Goal: Task Accomplishment & Management: Use online tool/utility

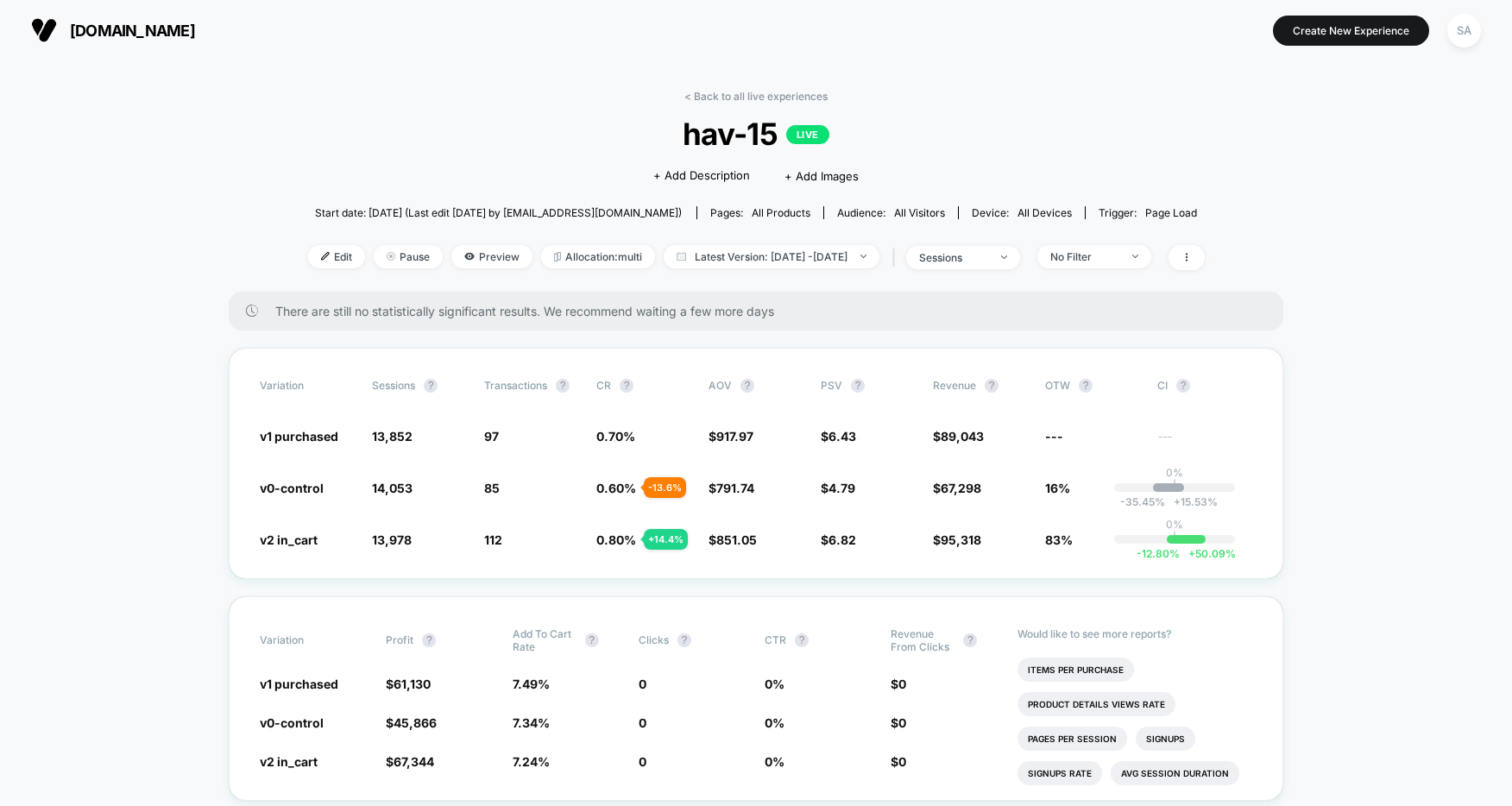
scroll to position [14, 0]
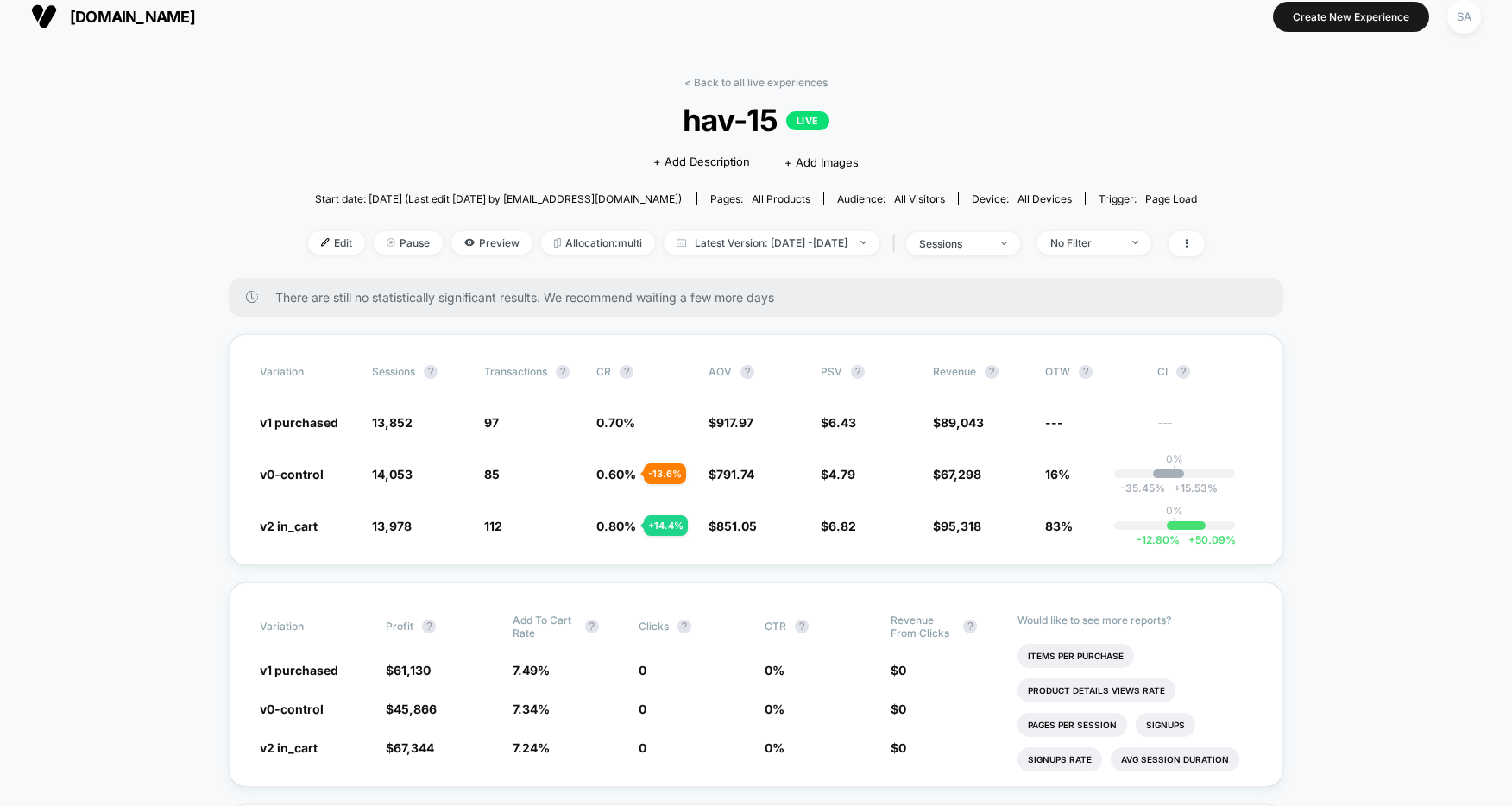
click at [160, 13] on span "[DOMAIN_NAME]" at bounding box center [132, 17] width 125 height 18
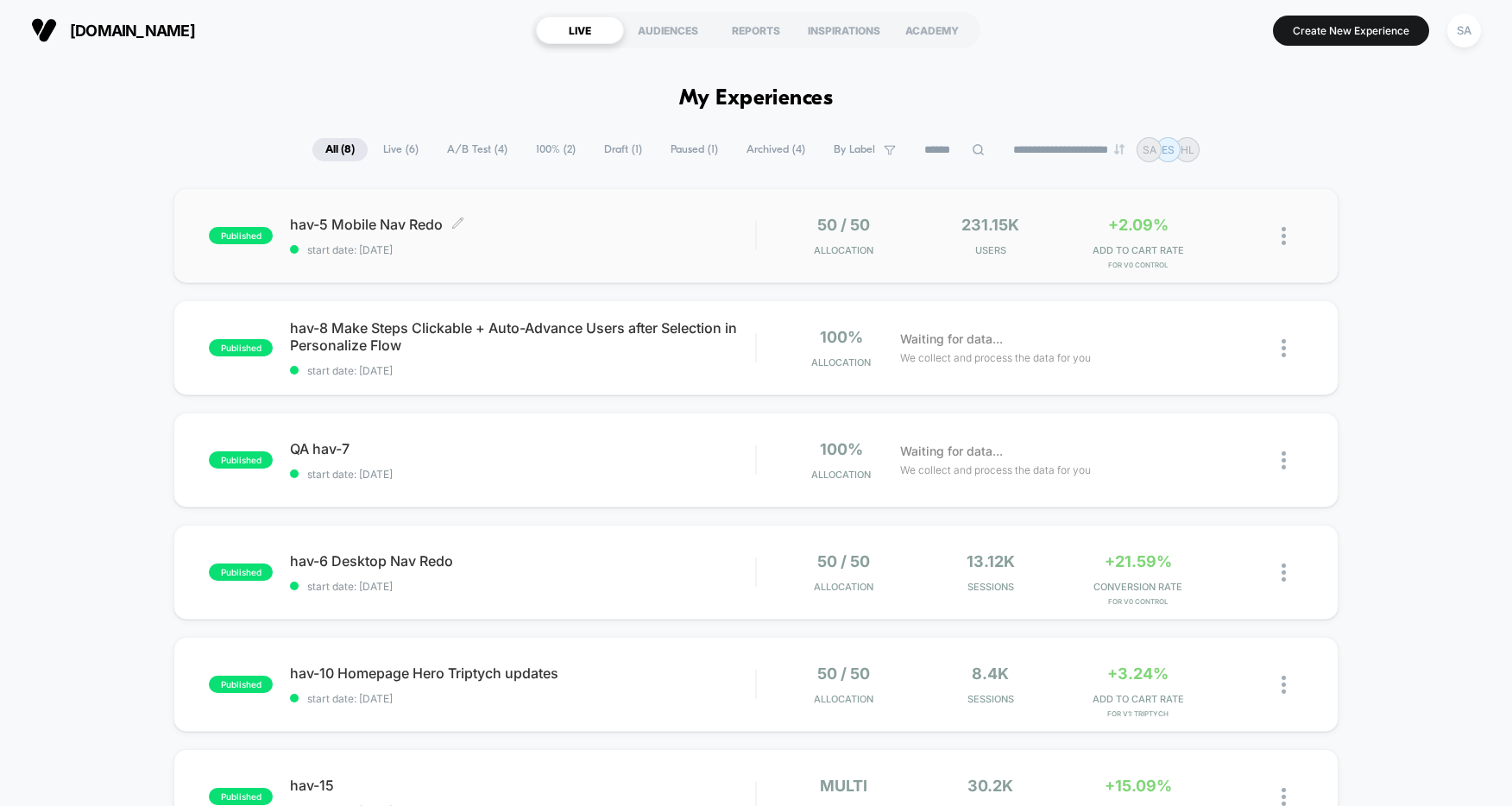
click at [356, 220] on span "hav-5 Mobile Nav Redo Click to edit experience details" at bounding box center [522, 225] width 465 height 18
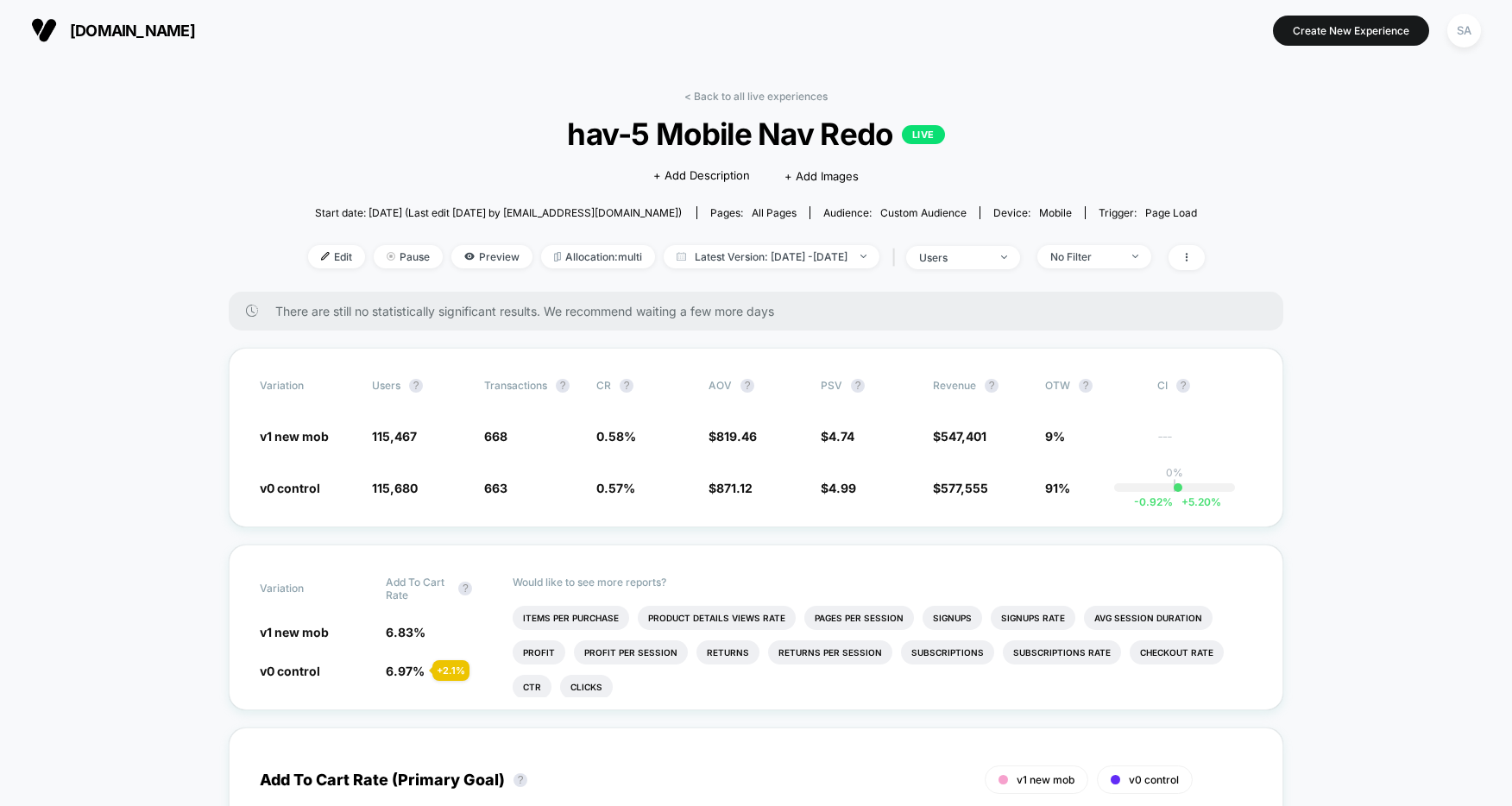
click at [47, 22] on img at bounding box center [44, 31] width 26 height 26
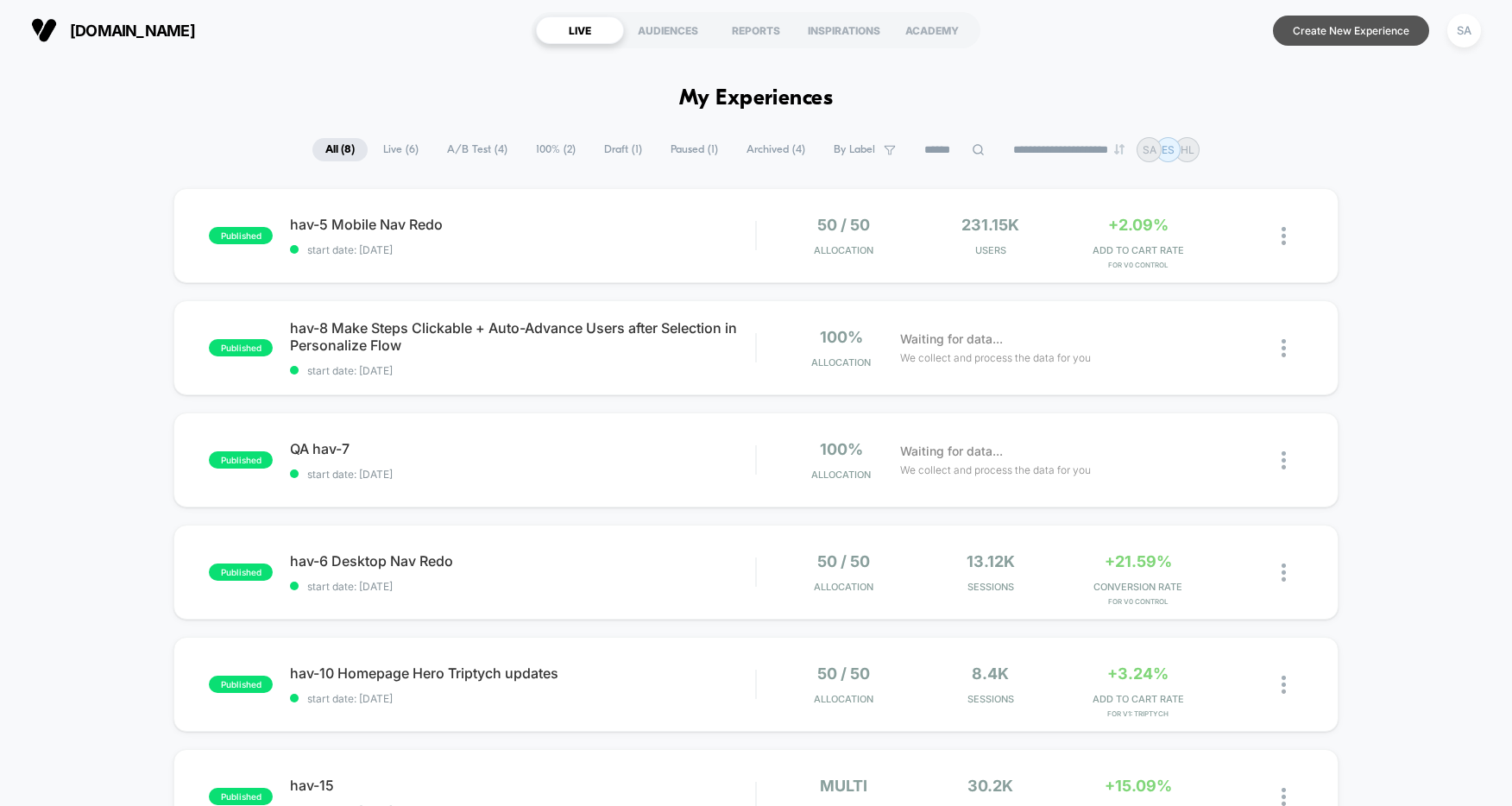
click at [1357, 35] on button "Create New Experience" at bounding box center [1350, 31] width 157 height 31
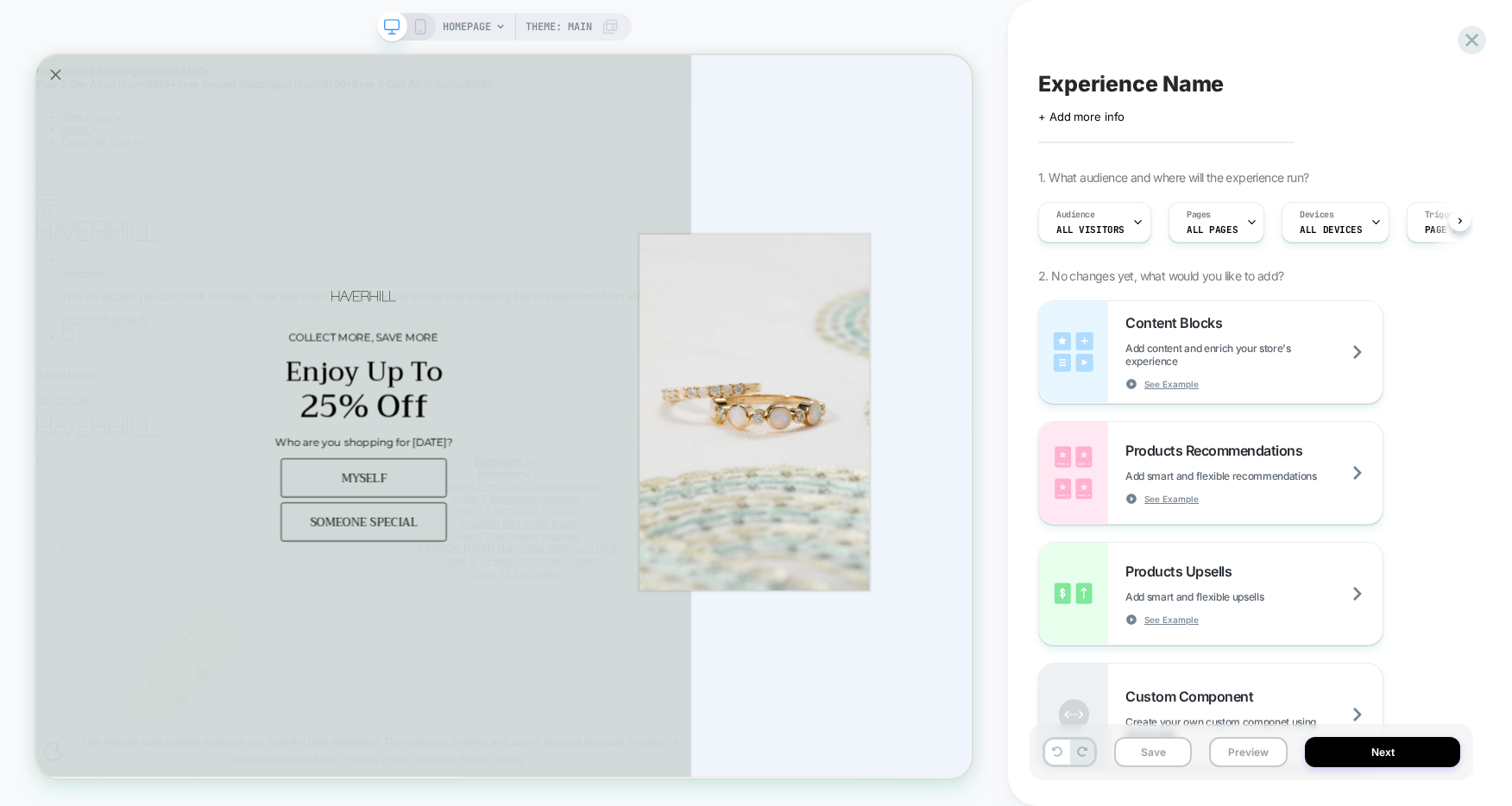
scroll to position [0, 1]
click at [1245, 224] on icon at bounding box center [1250, 222] width 11 height 11
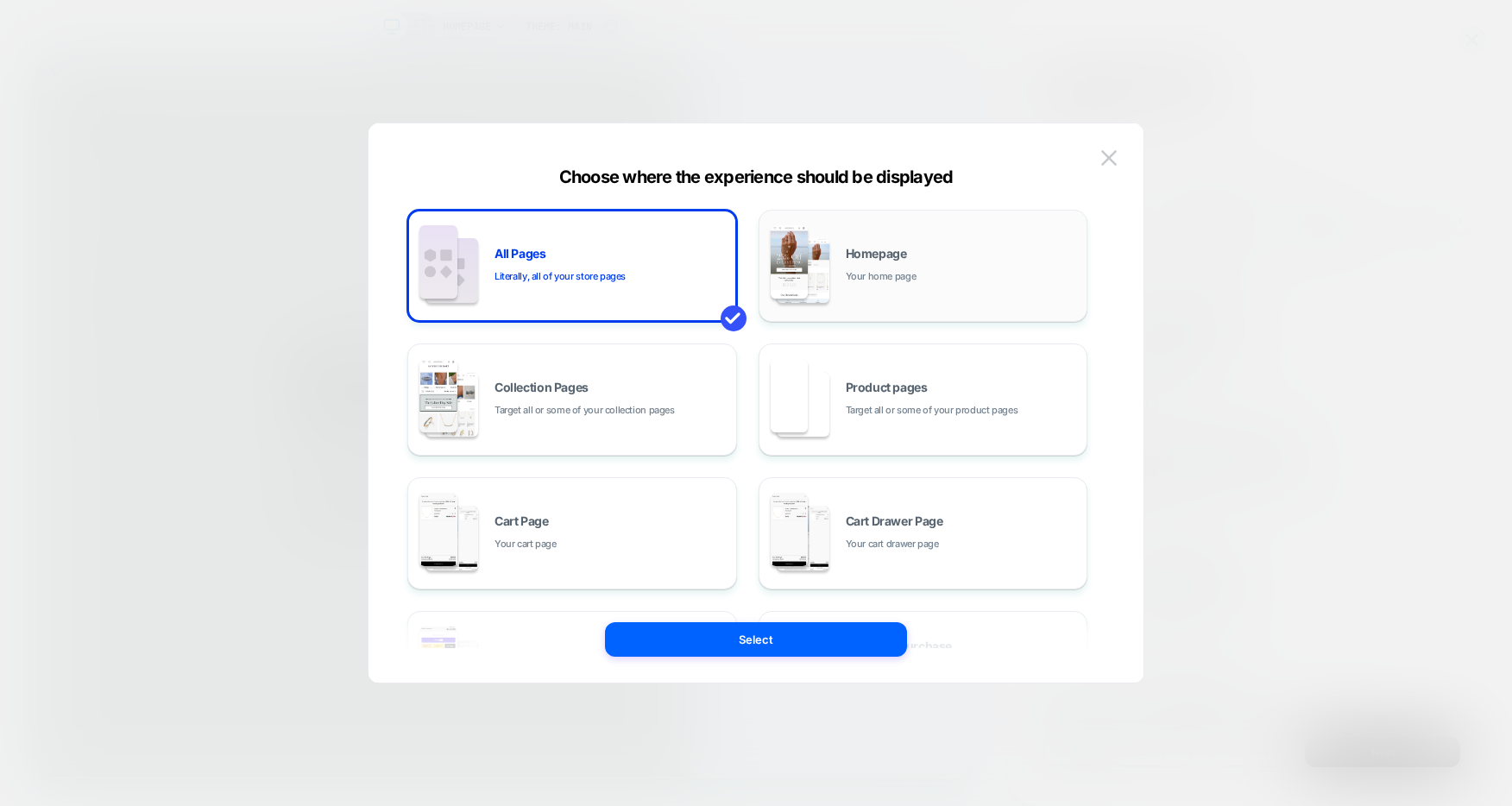
click at [893, 258] on span "Homepage" at bounding box center [877, 253] width 61 height 12
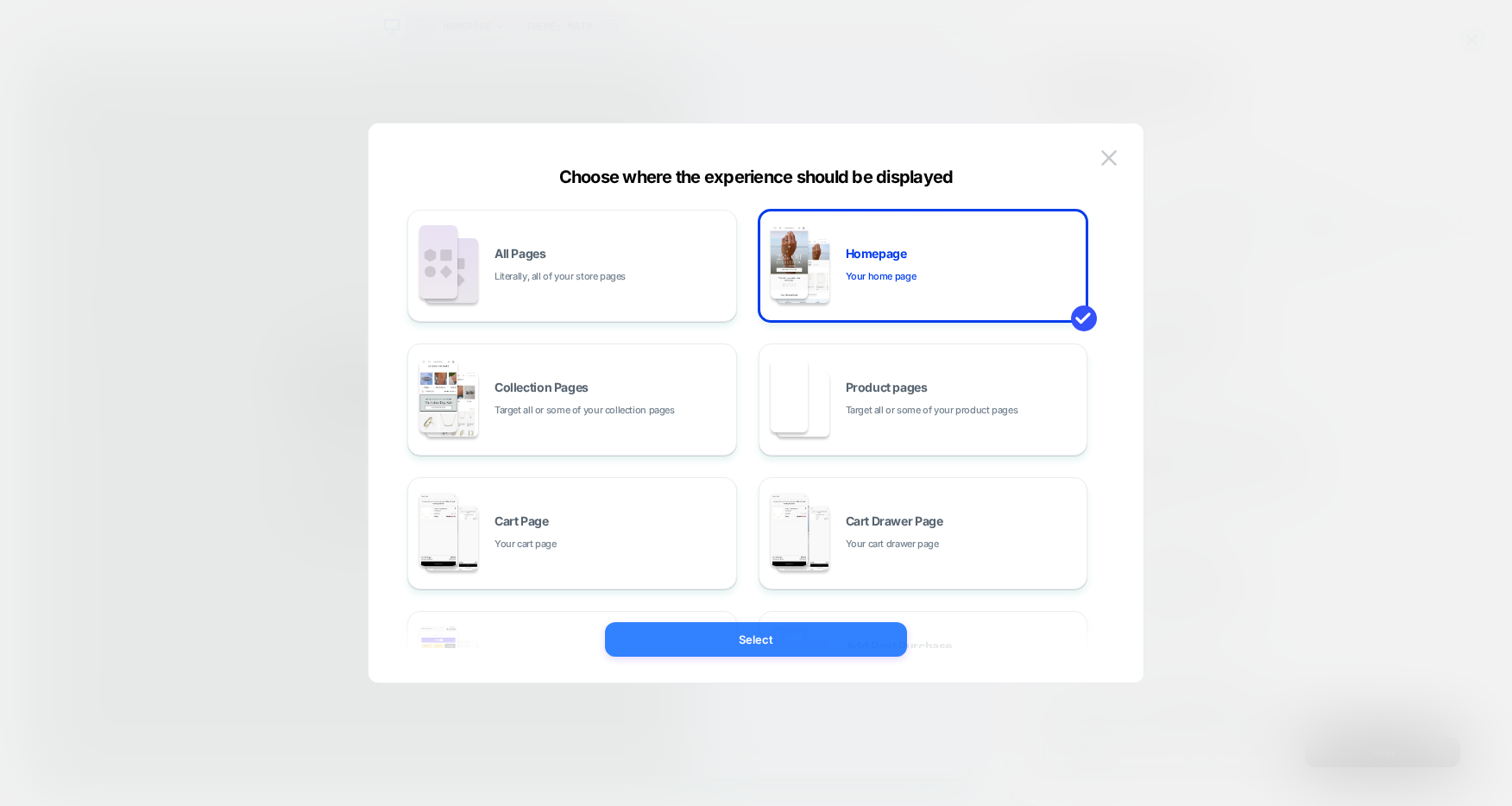
drag, startPoint x: 854, startPoint y: 632, endPoint x: 1090, endPoint y: 770, distance: 273.4
click at [854, 632] on button "Select" at bounding box center [756, 639] width 302 height 34
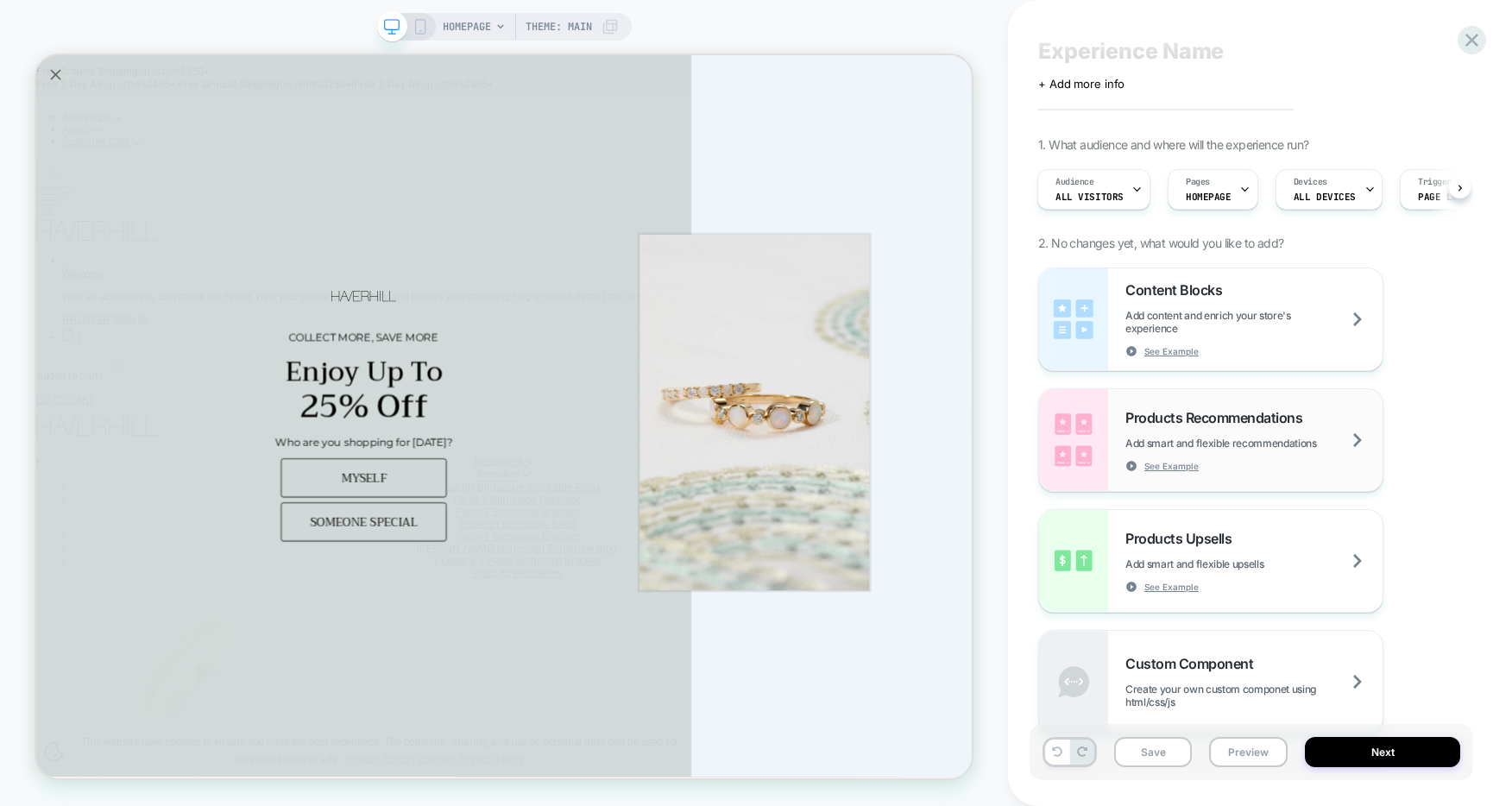
scroll to position [99, 0]
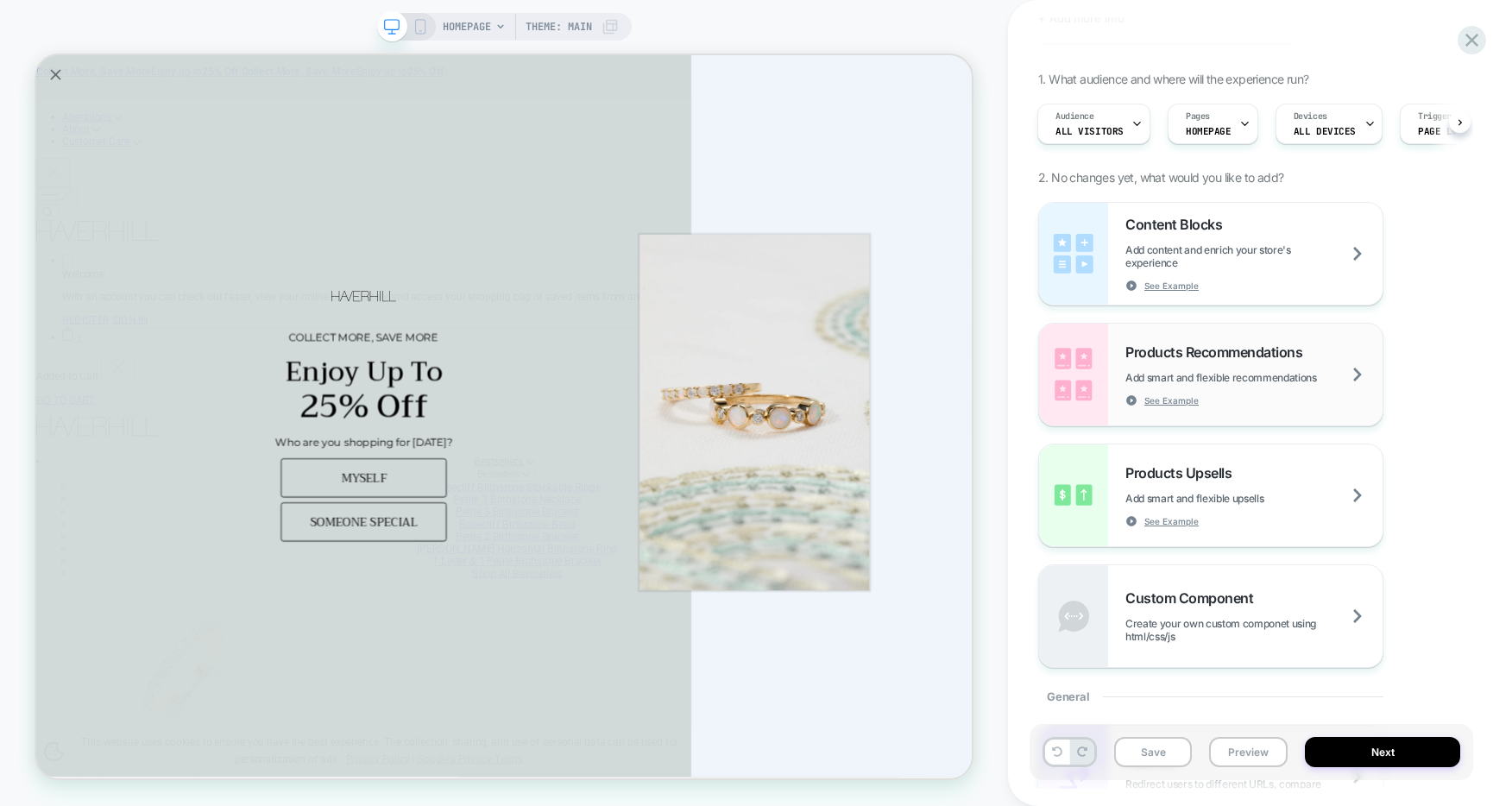
click at [1349, 368] on div "Products Recommendations Add smart and flexible recommendations See Example" at bounding box center [1254, 375] width 257 height 63
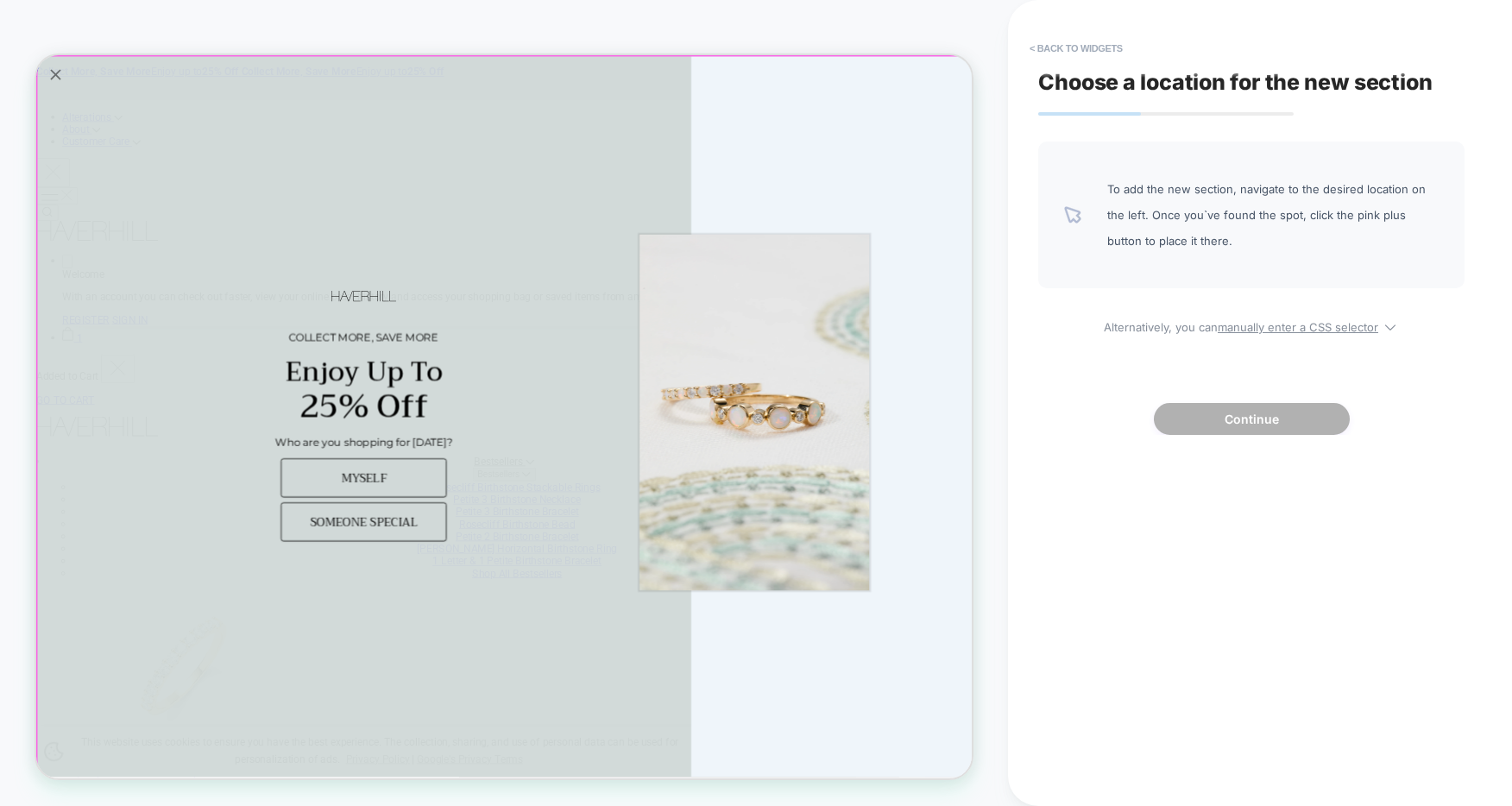
click at [69, 81] on icon "Close popup" at bounding box center [62, 81] width 25 height 25
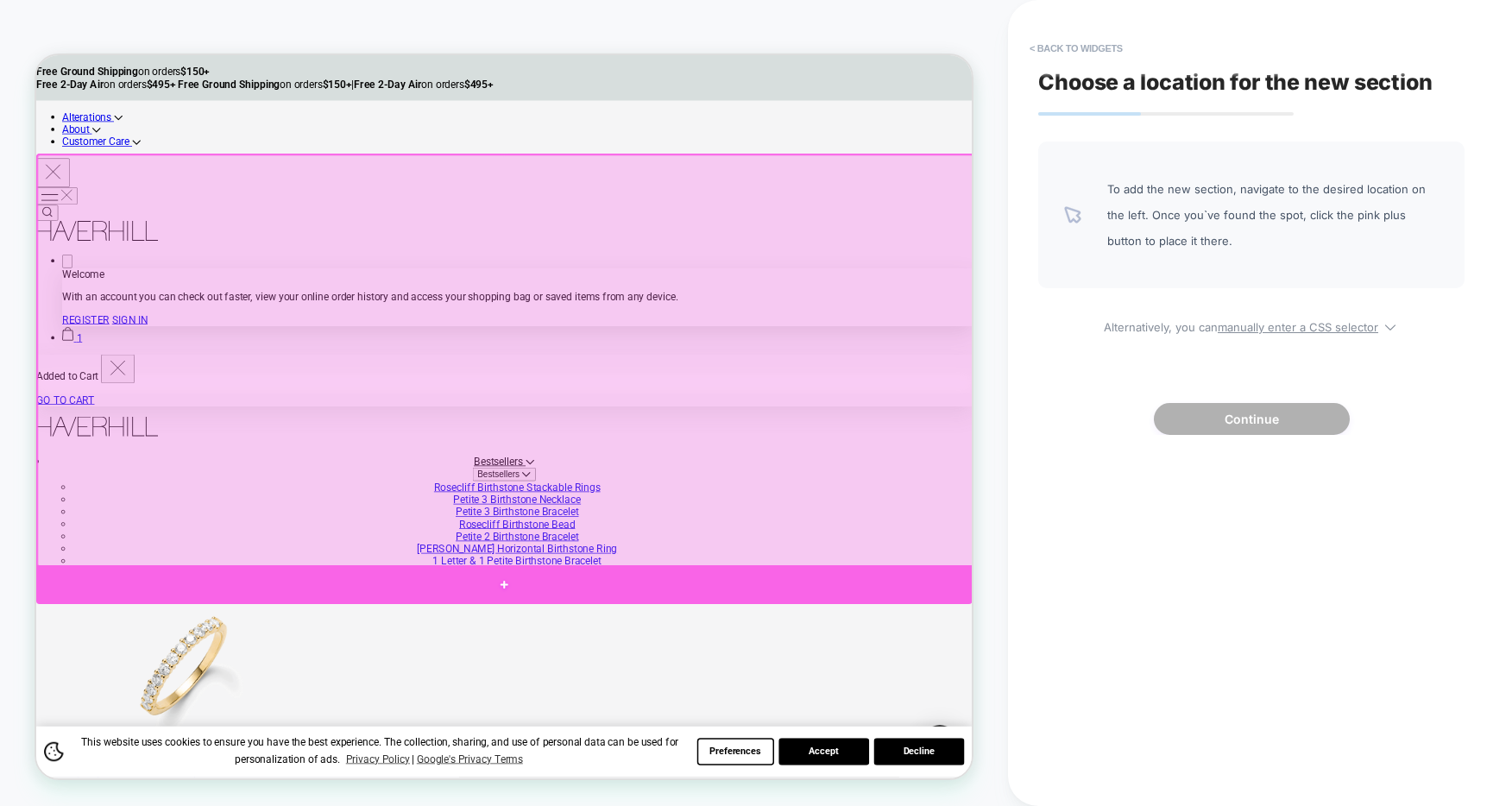
click at [610, 752] on div at bounding box center [660, 762] width 1248 height 52
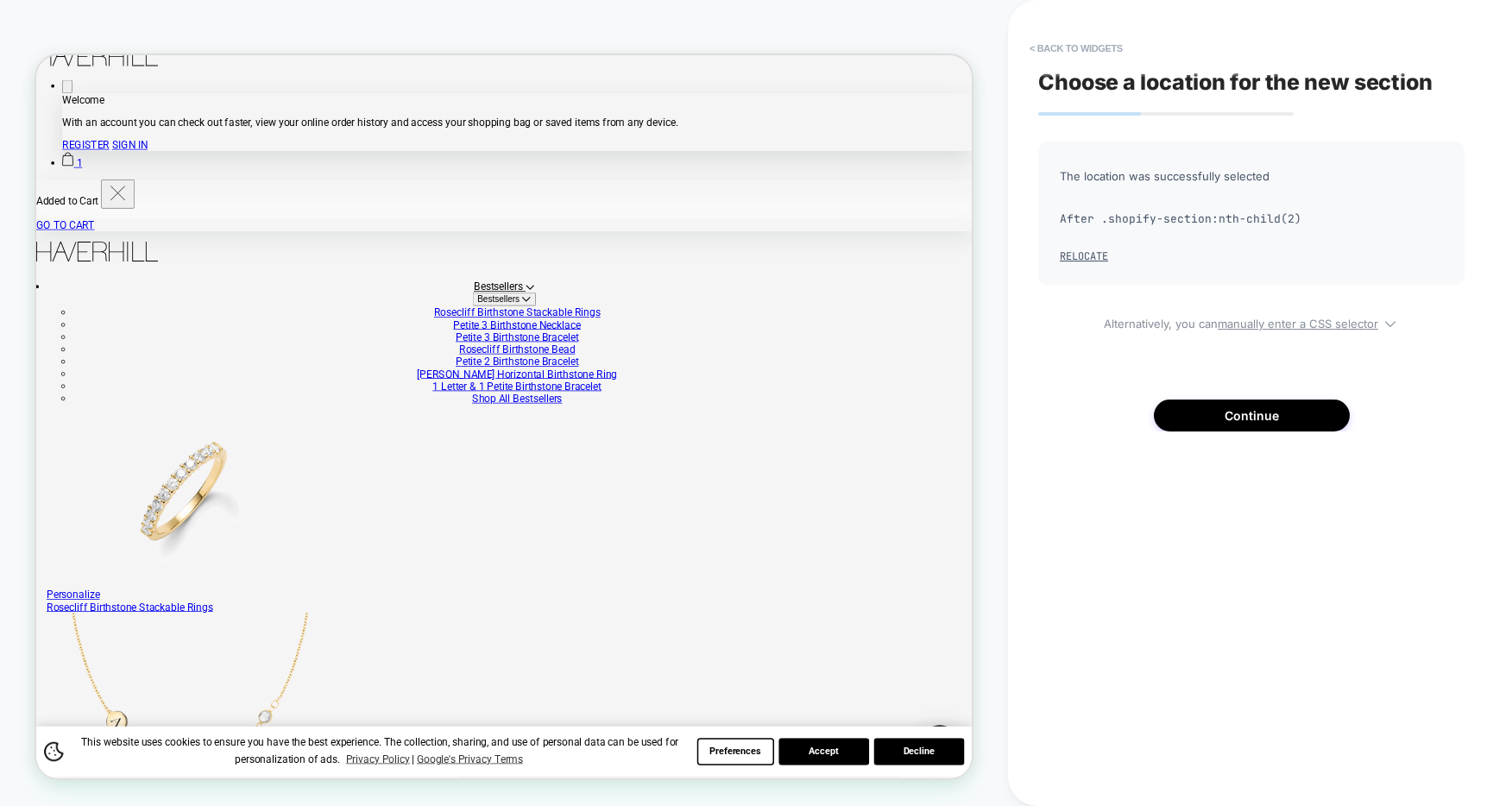
scroll to position [237, 0]
click at [1259, 414] on button "Continue" at bounding box center [1251, 416] width 196 height 32
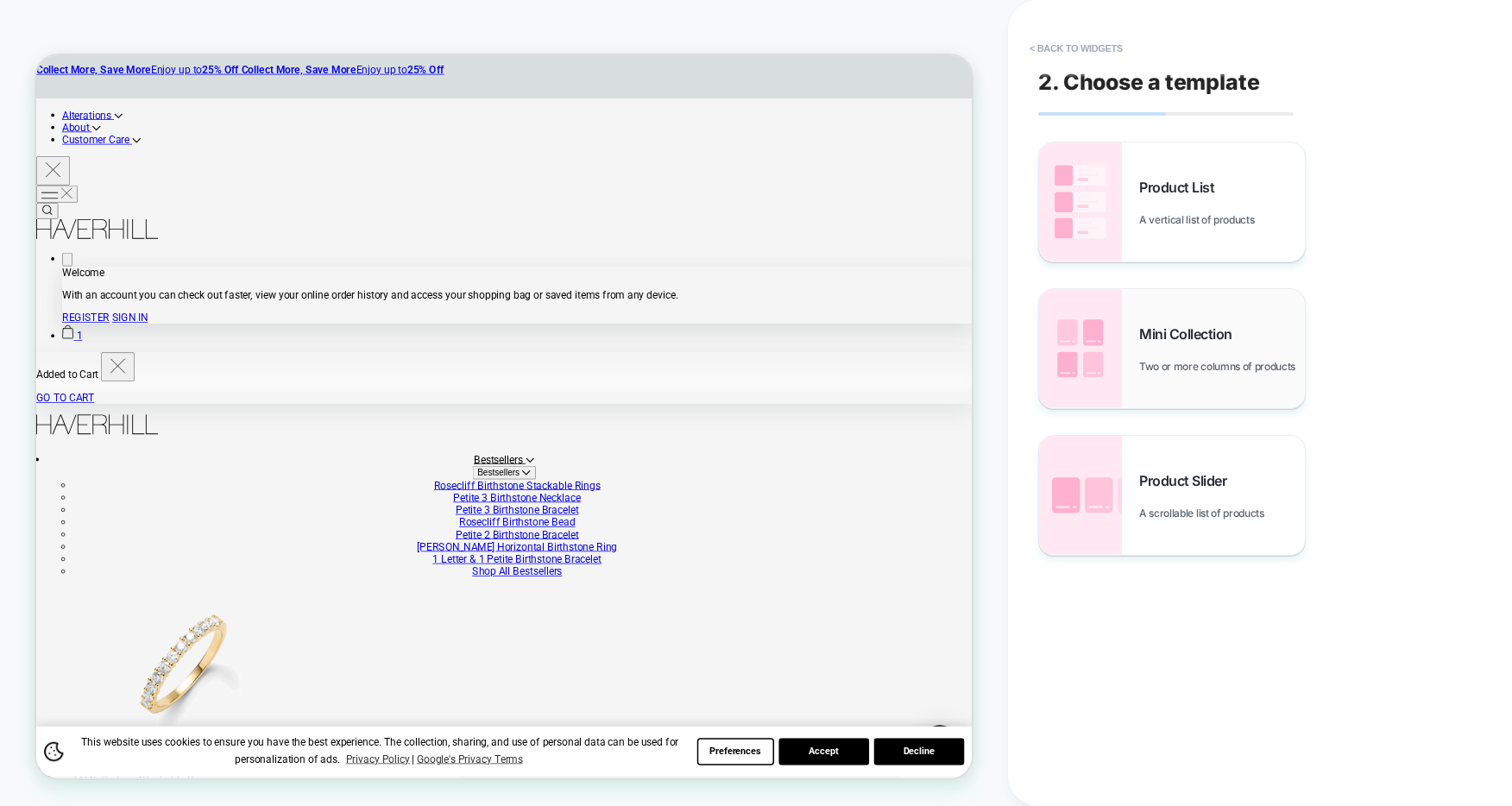
scroll to position [0, 0]
click at [1202, 493] on div "Product Slider A scrollable list of products" at bounding box center [1222, 496] width 165 height 47
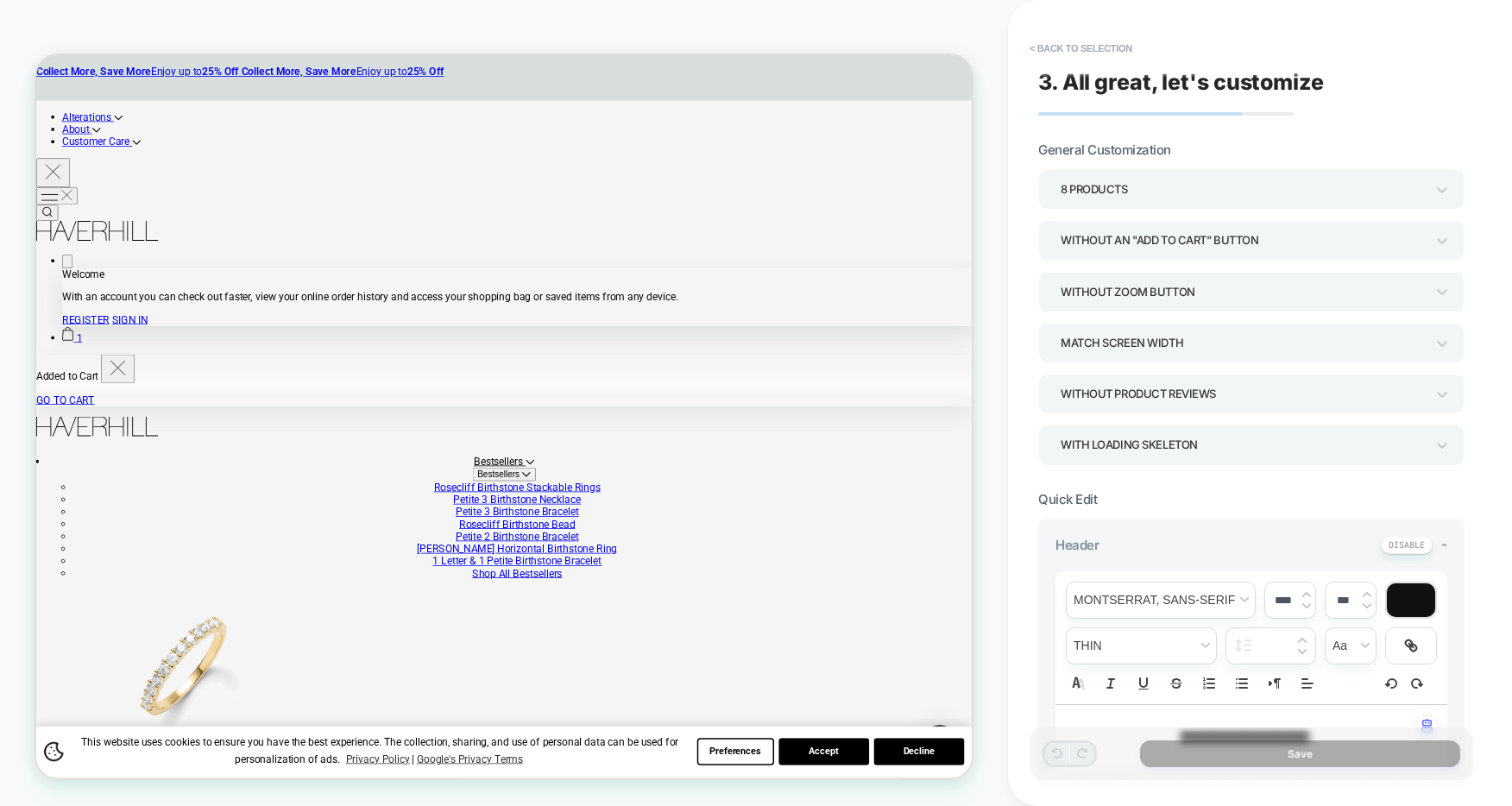
click at [1242, 240] on div "Without an "add to cart" button" at bounding box center [1243, 240] width 364 height 24
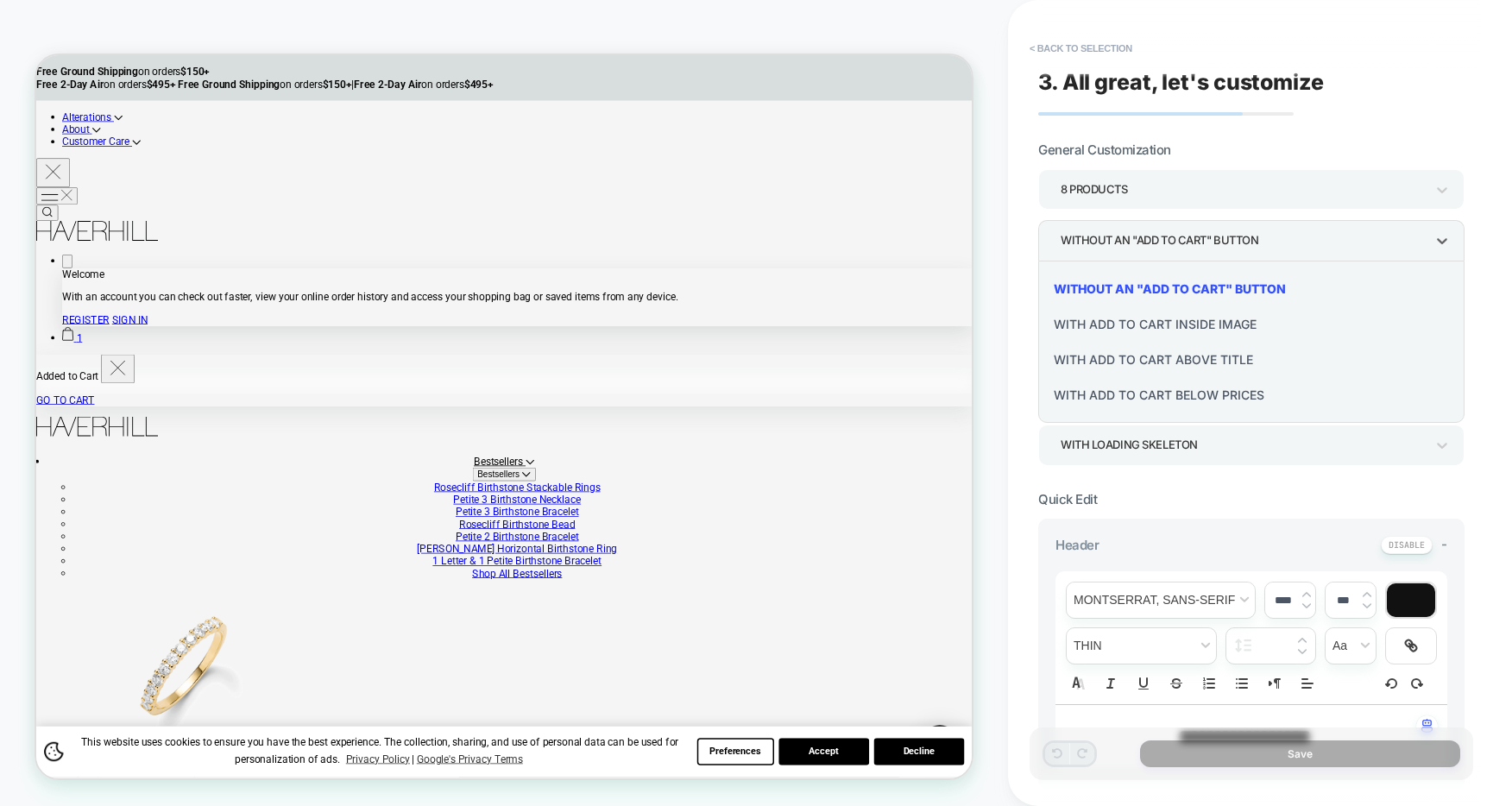
click at [1298, 136] on div at bounding box center [756, 403] width 1512 height 806
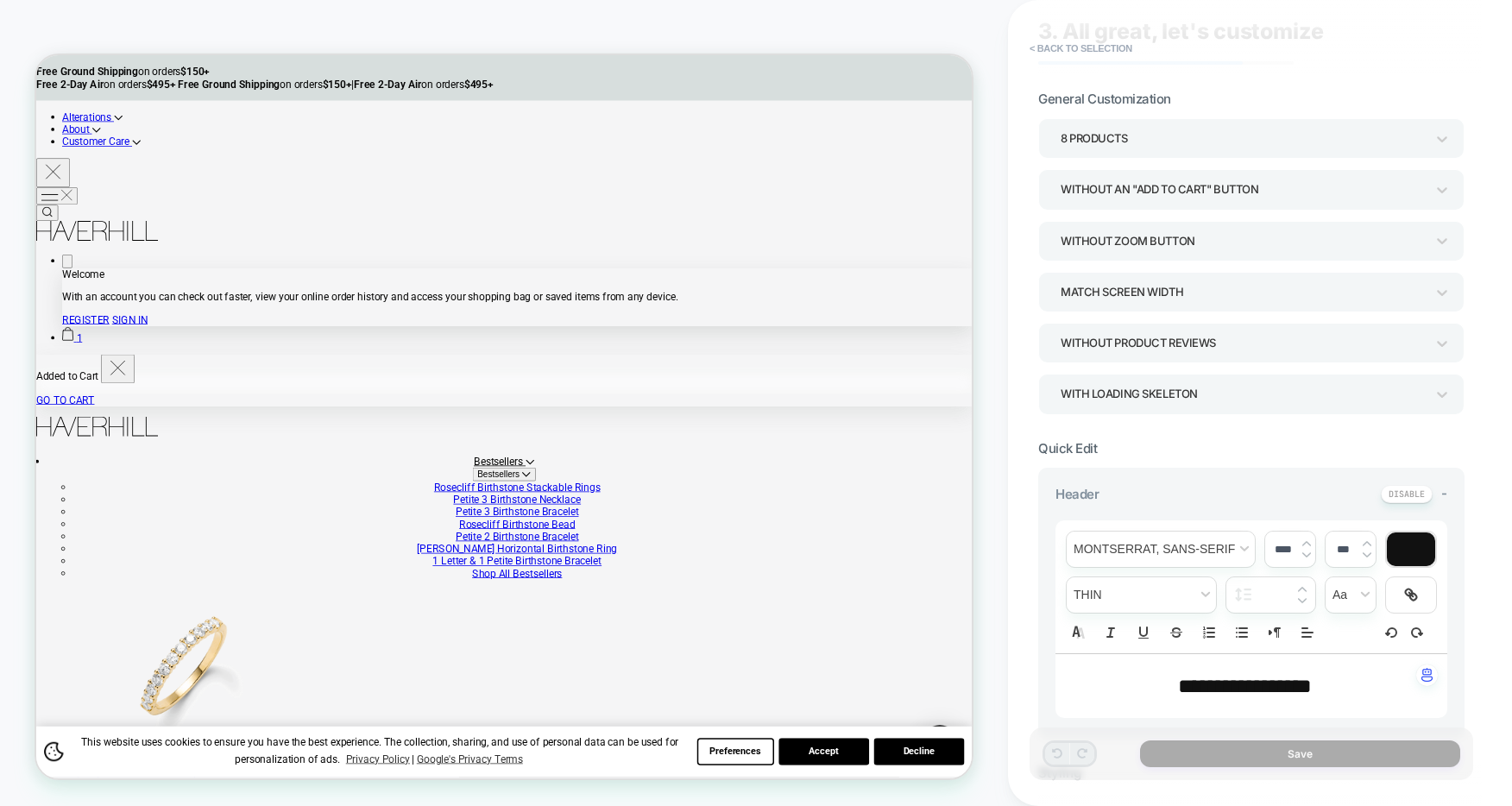
scroll to position [145, 0]
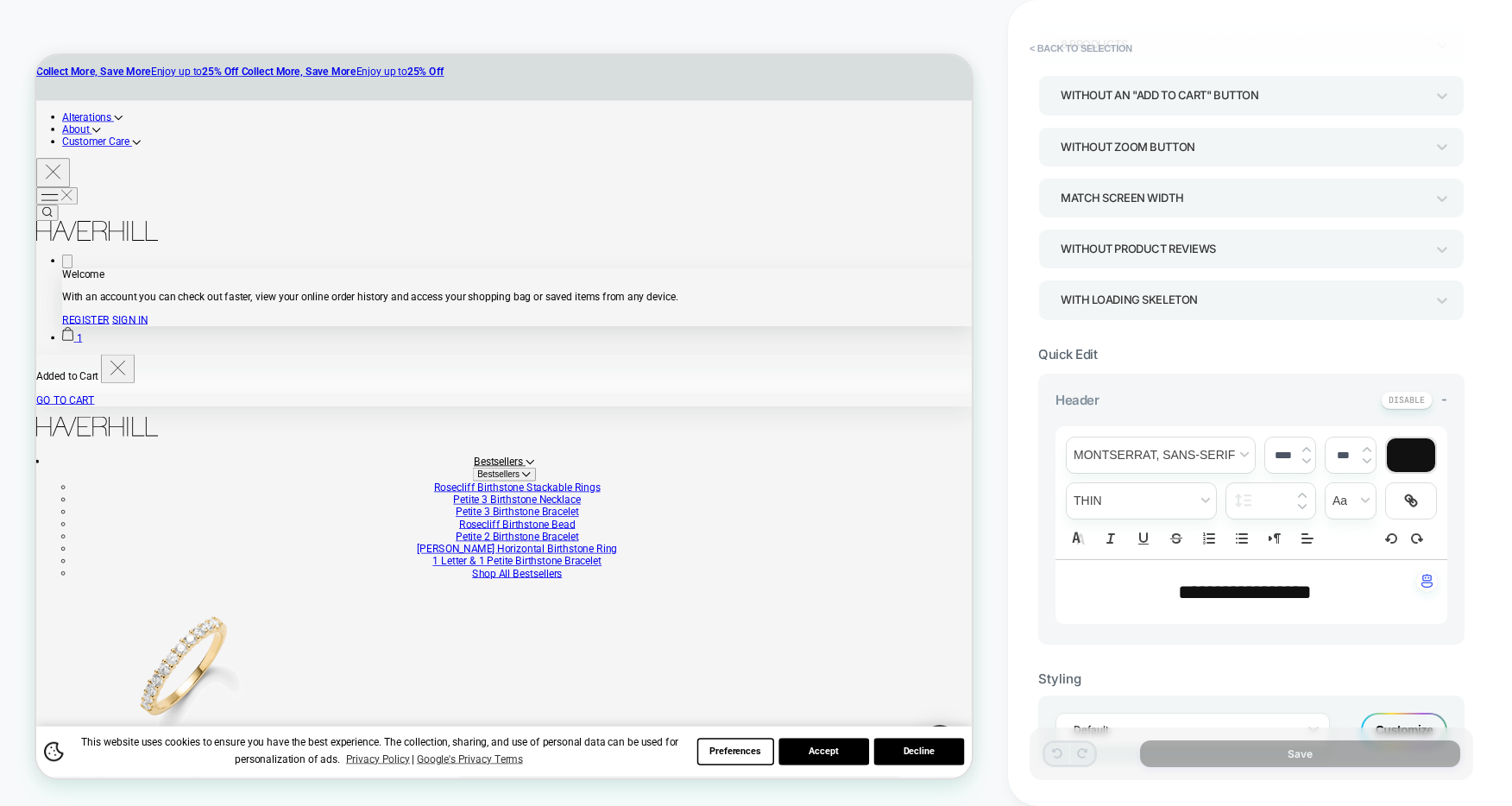
click at [1307, 256] on div "Without Product Reviews" at bounding box center [1243, 249] width 364 height 24
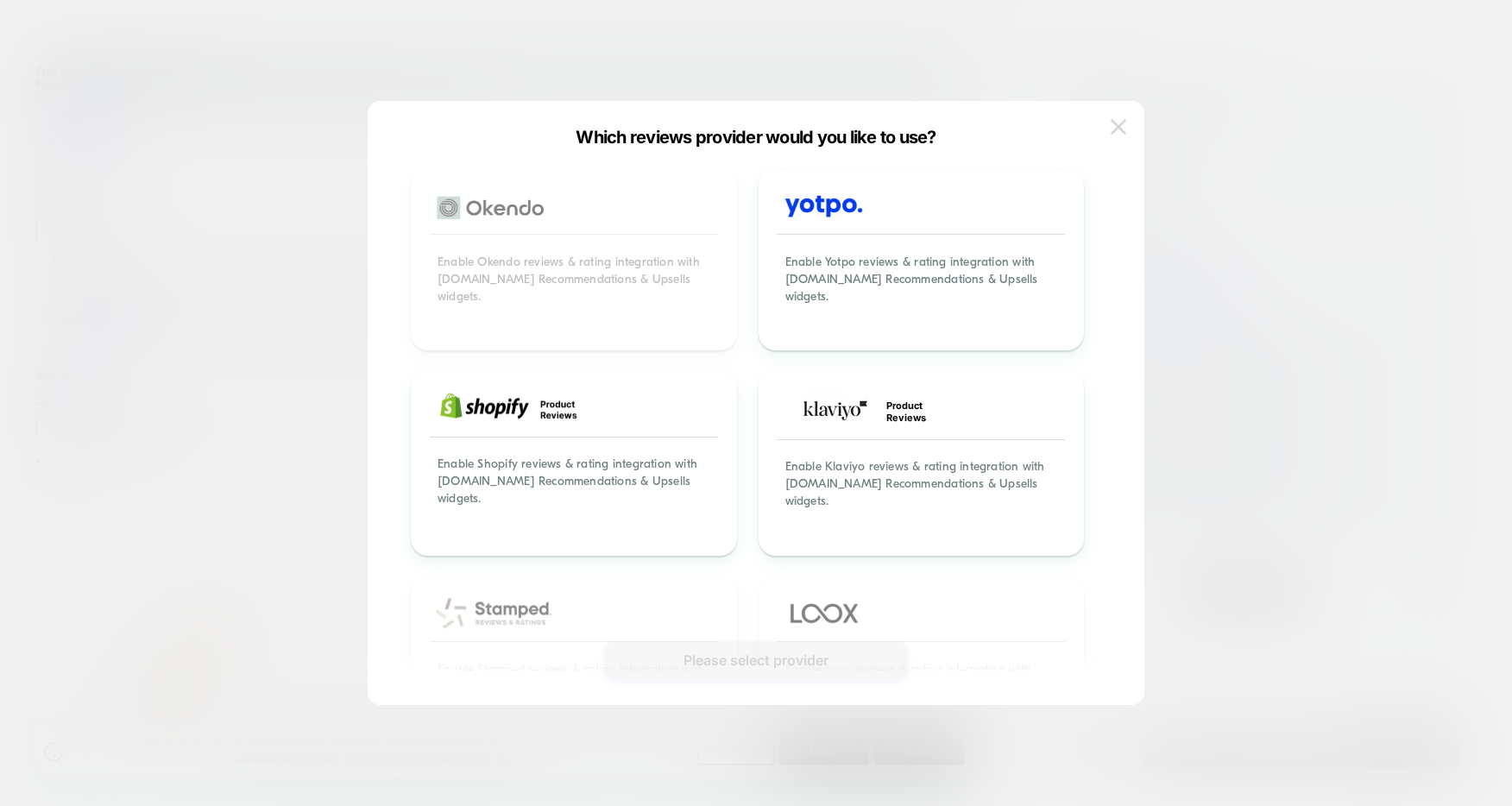
click at [1117, 128] on img at bounding box center [1119, 126] width 16 height 15
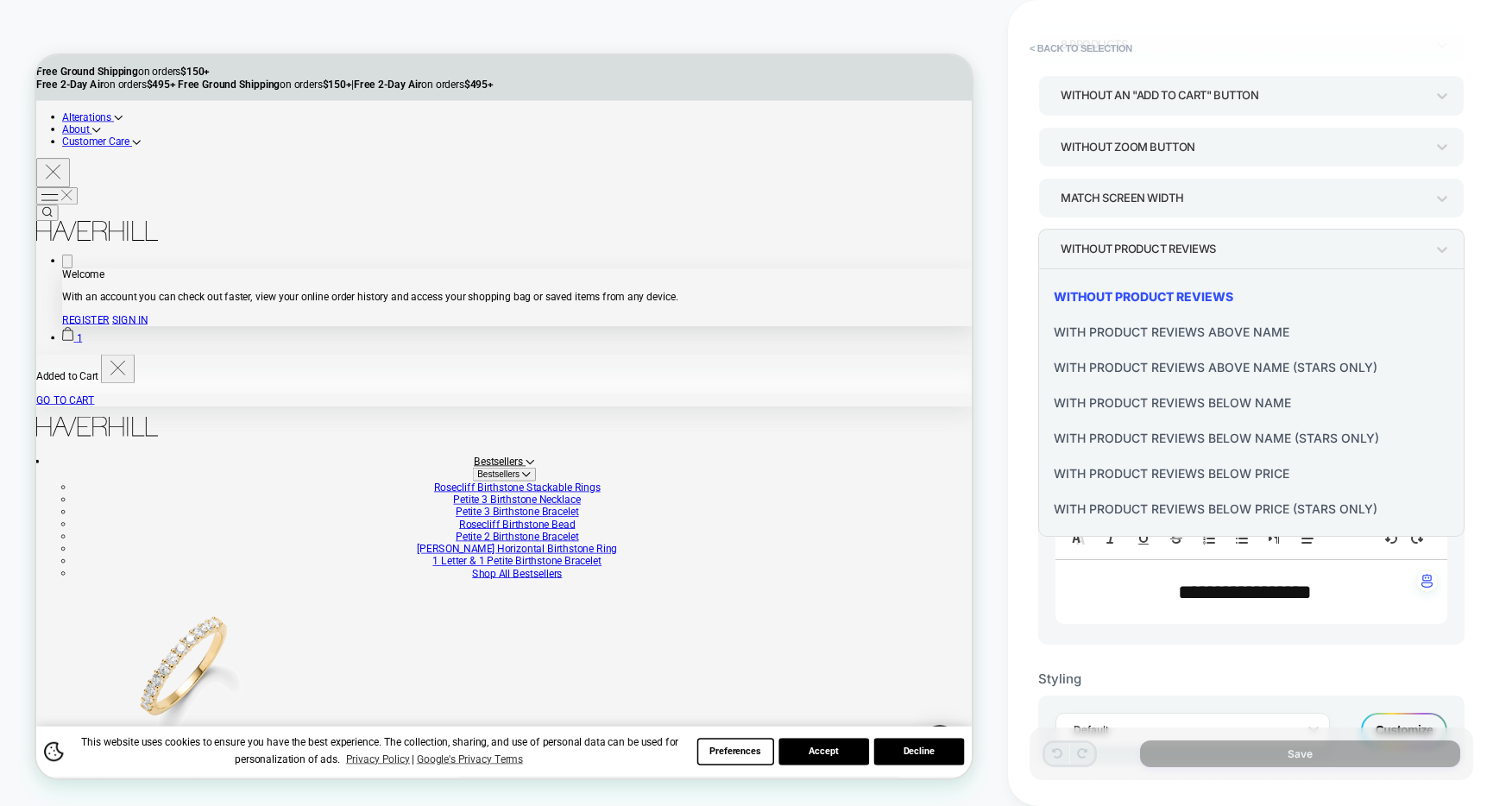
click at [1035, 226] on div at bounding box center [756, 403] width 1512 height 806
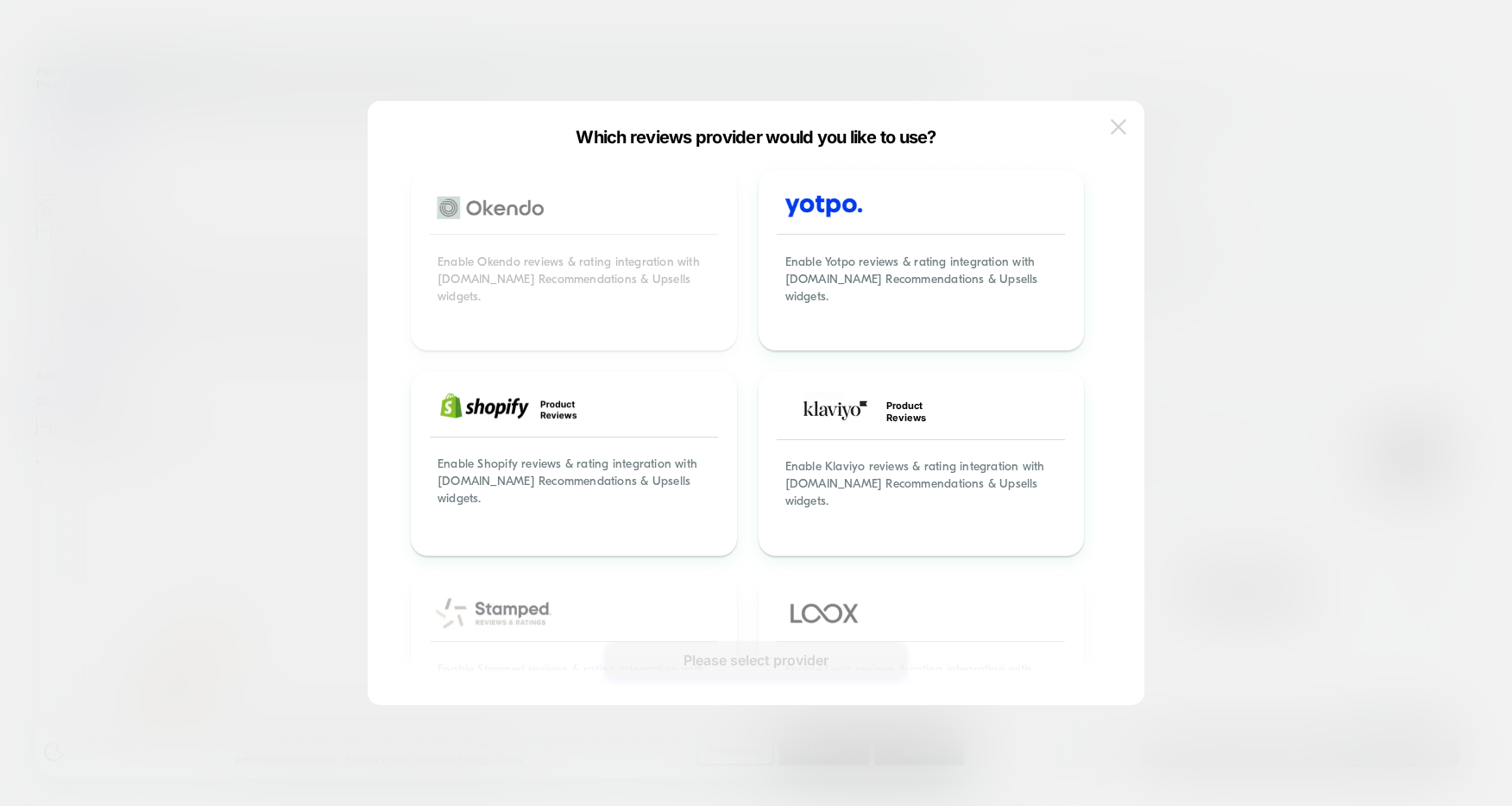
click at [1123, 125] on img at bounding box center [1119, 126] width 16 height 15
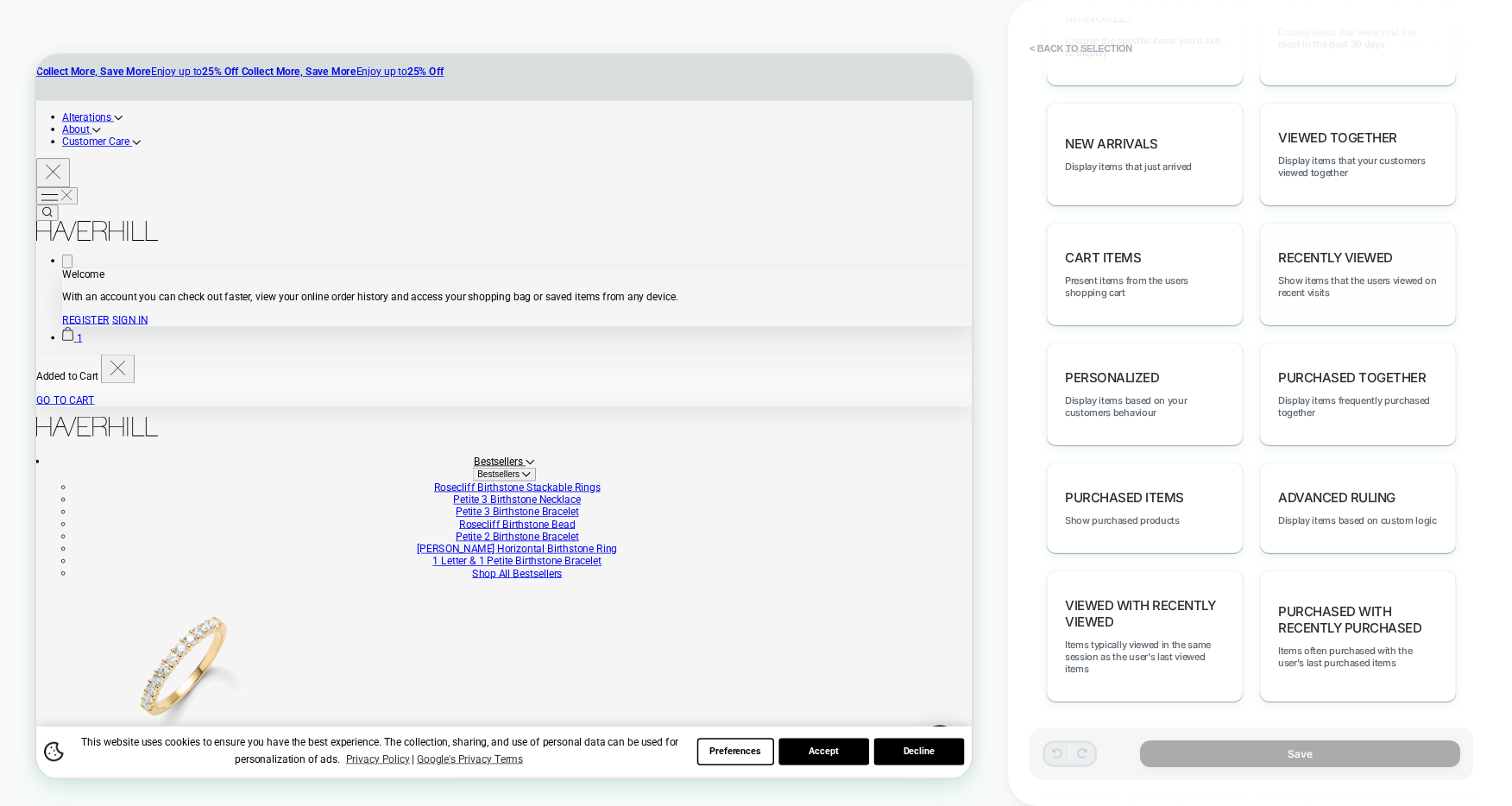
scroll to position [1011, 0]
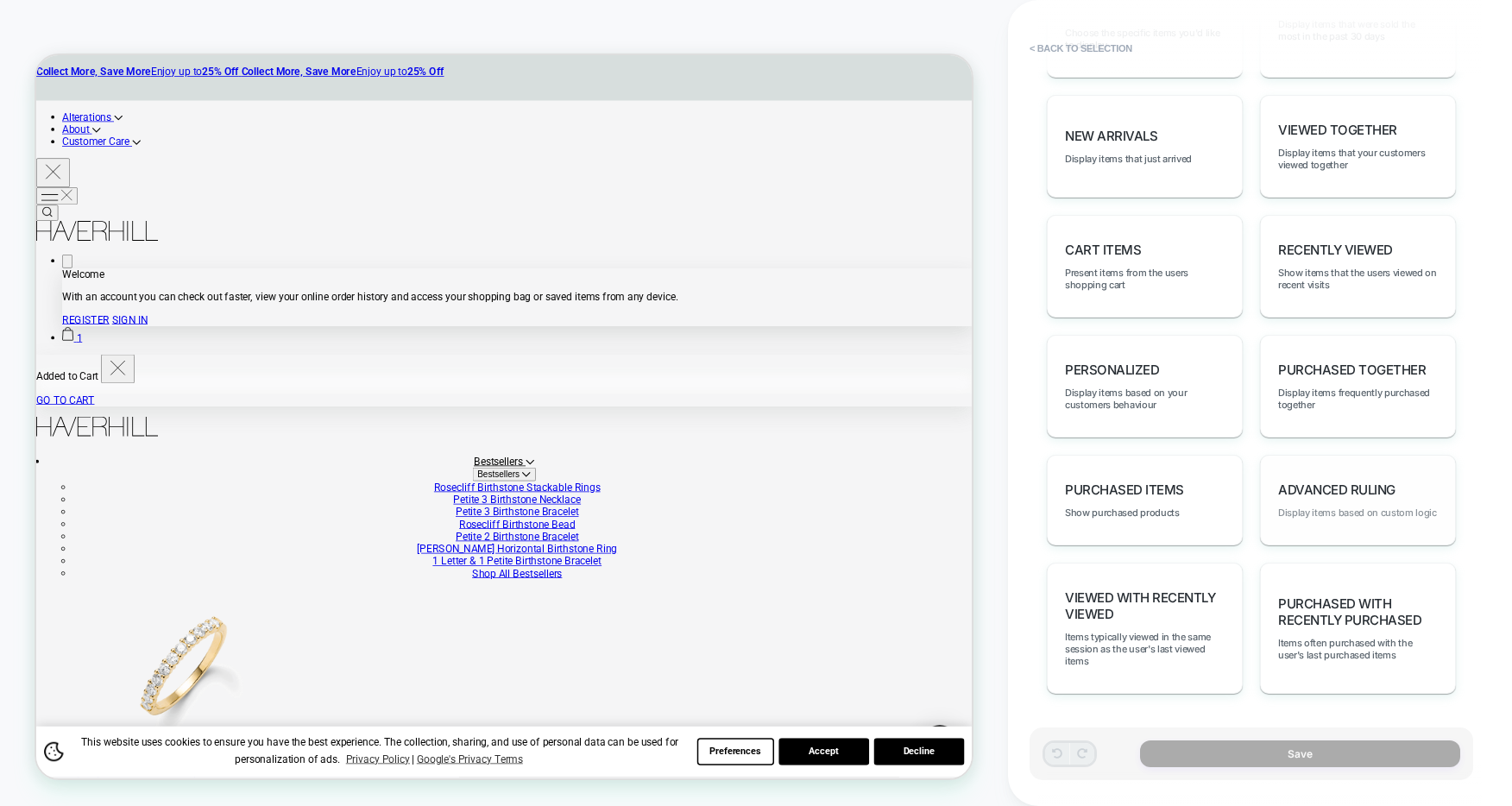
click at [1345, 514] on span "Display items based on custom logic" at bounding box center [1357, 512] width 159 height 12
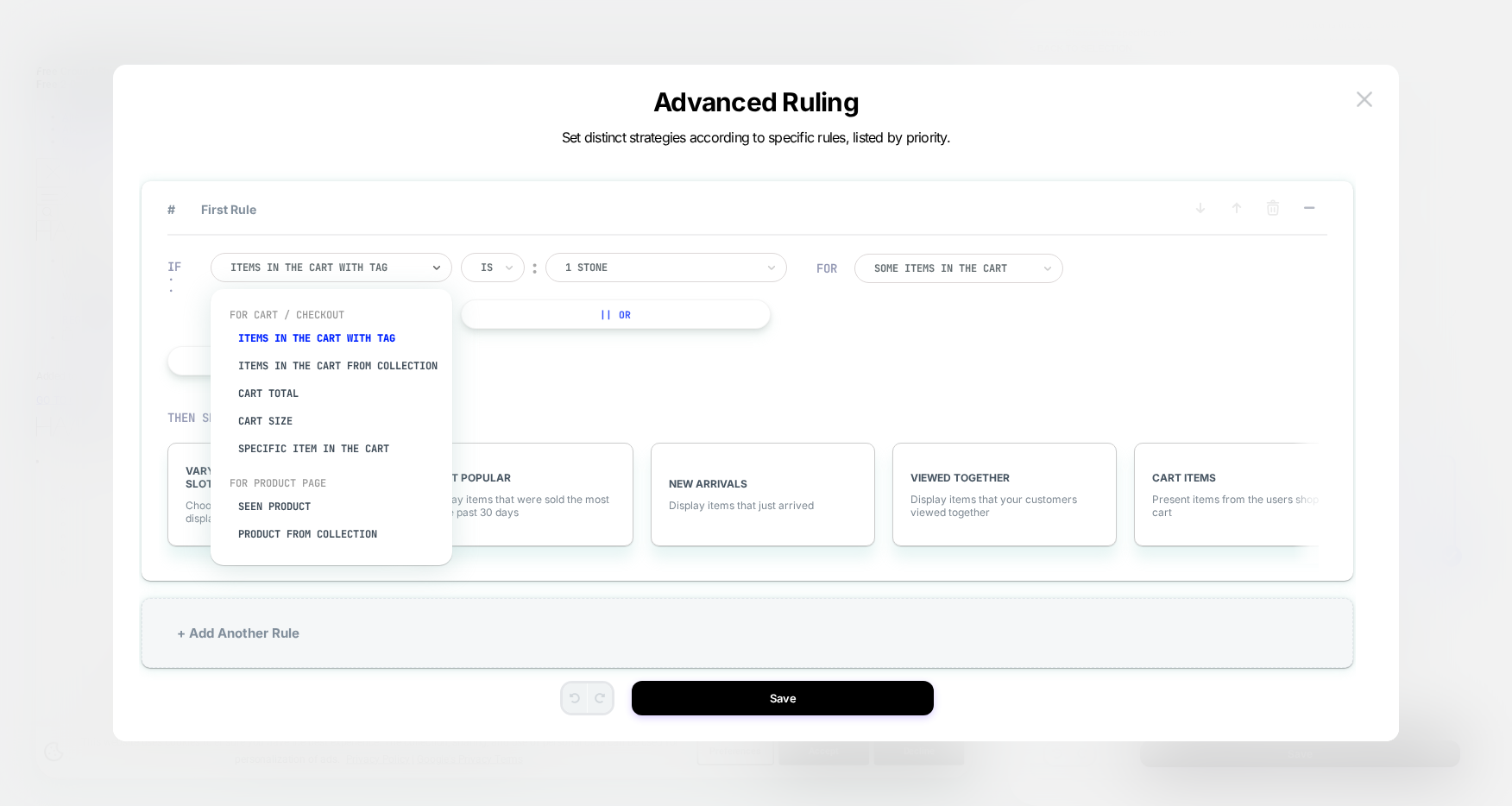
click at [378, 269] on div at bounding box center [325, 268] width 190 height 16
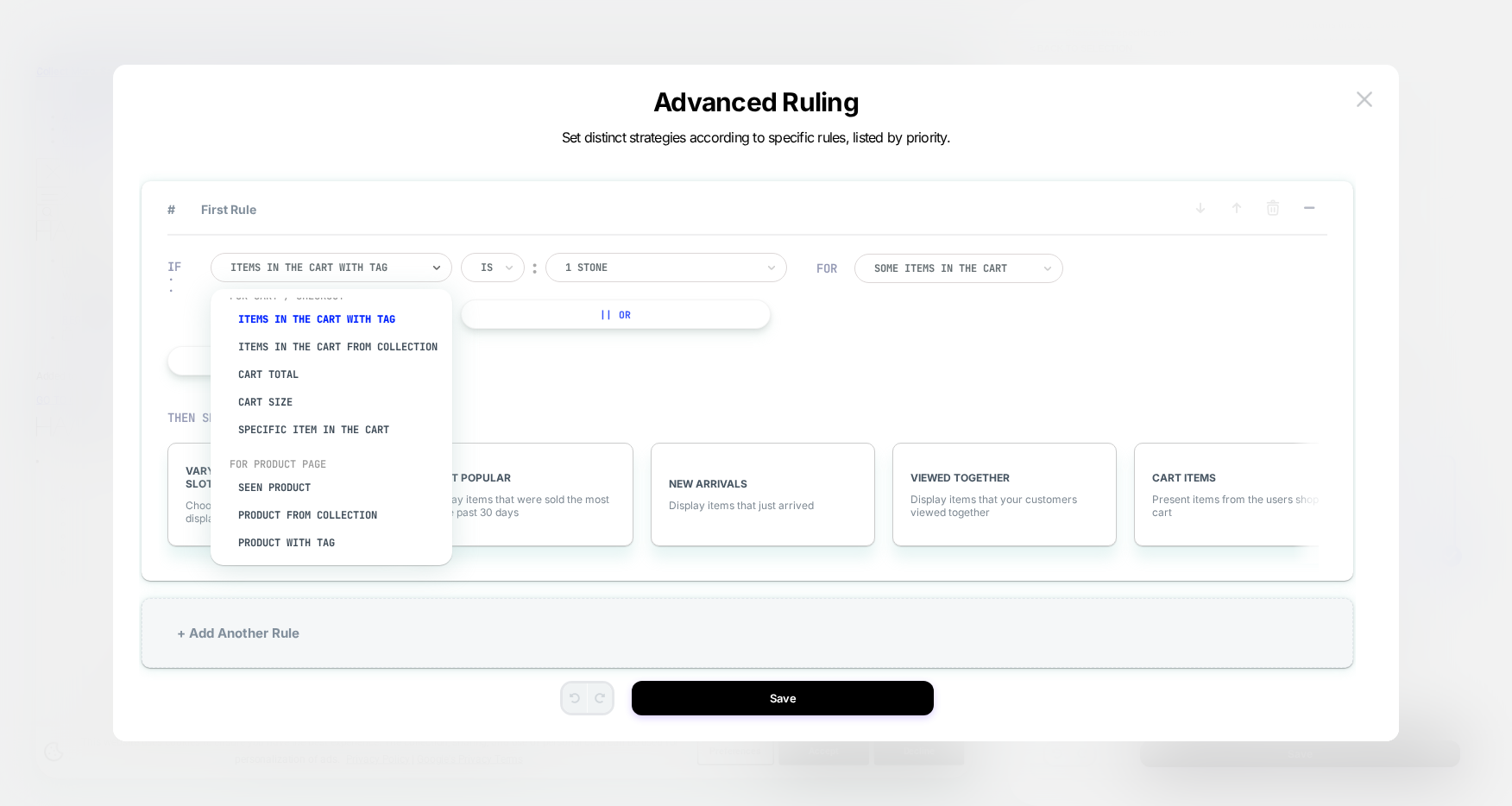
scroll to position [43, 0]
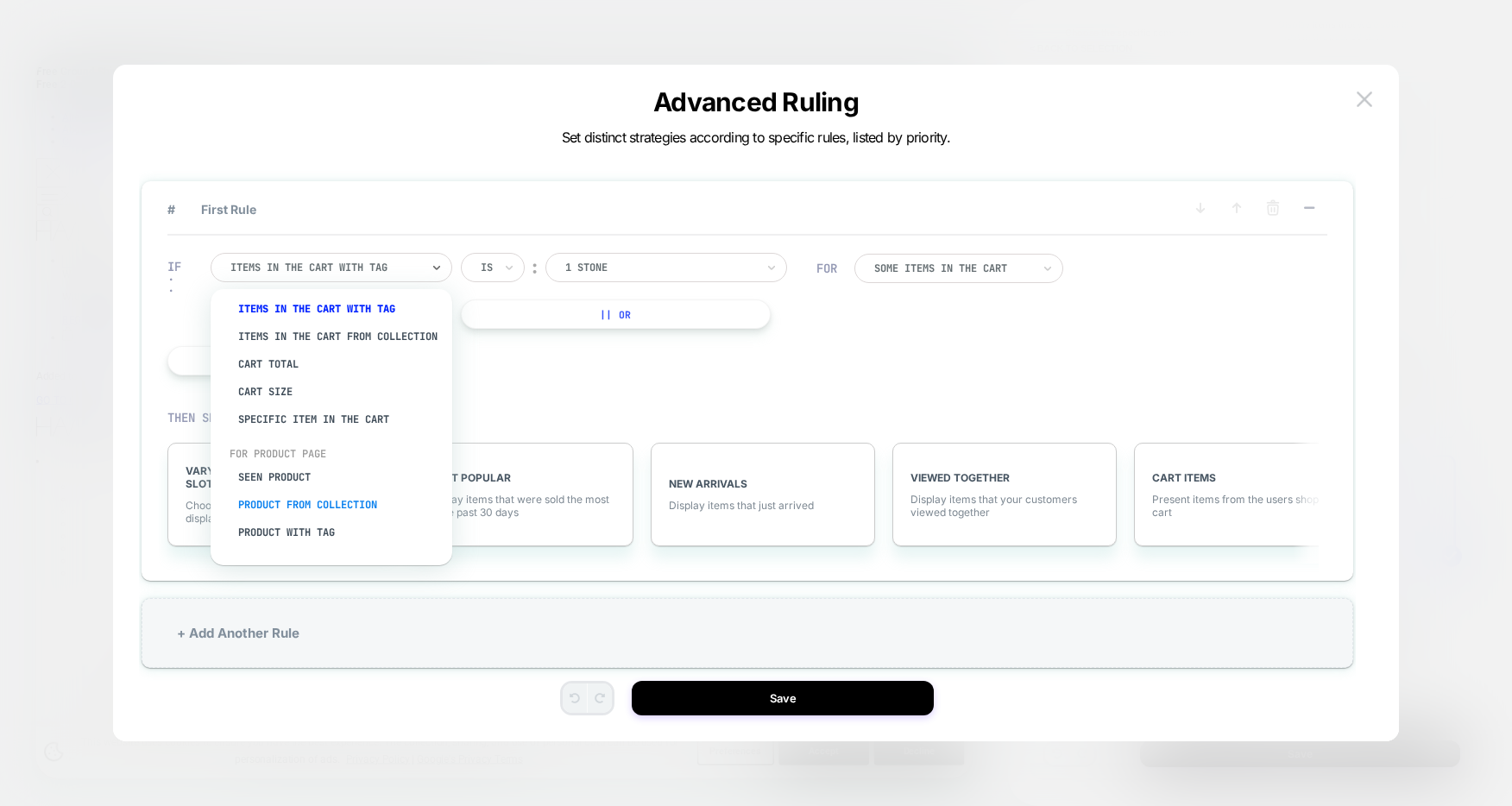
click at [379, 509] on div "Product from collection" at bounding box center [340, 505] width 225 height 28
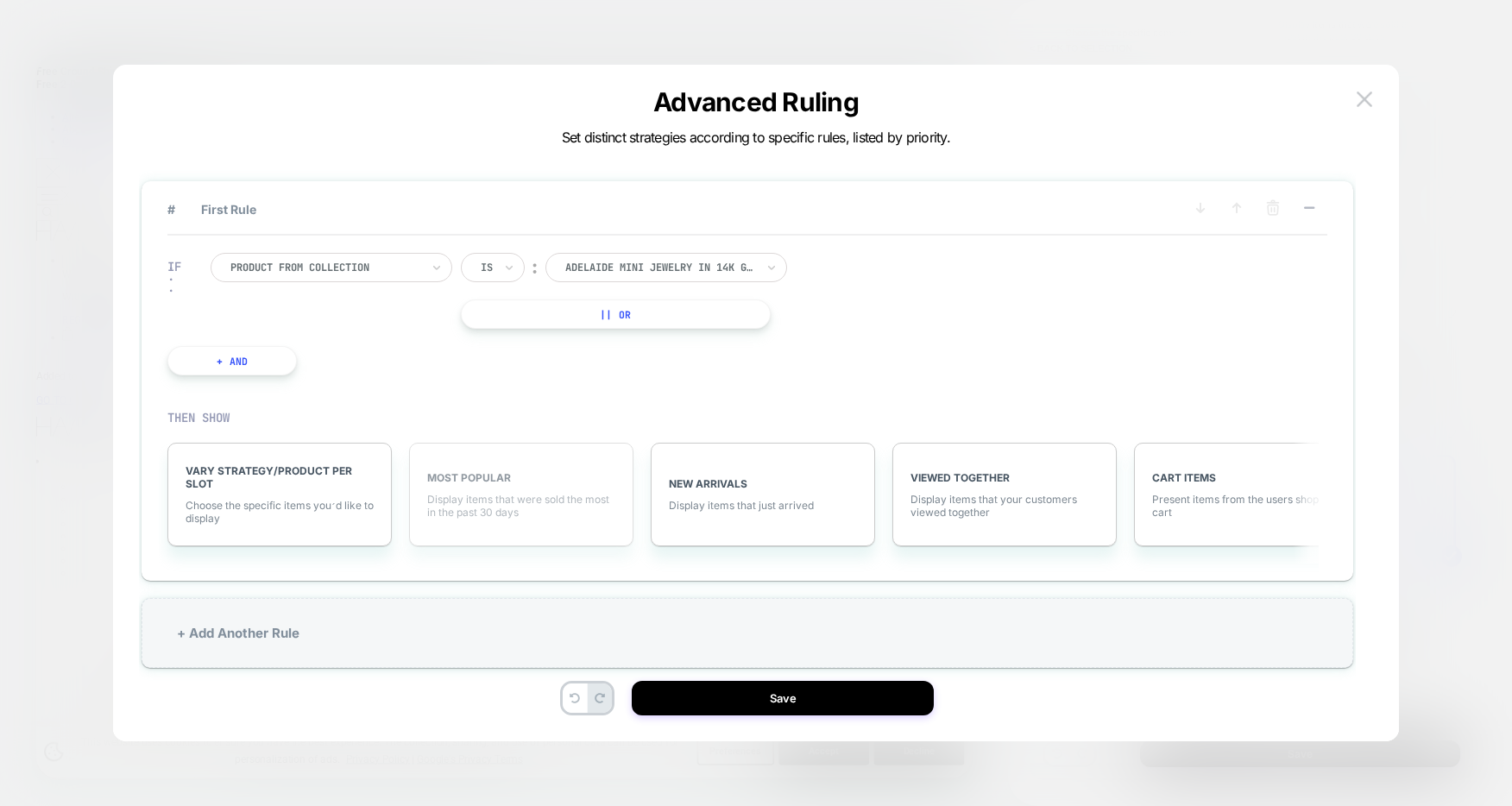
click at [493, 469] on div "MOST POPULAR Display items that were sold the most in the past 30 days" at bounding box center [521, 494] width 225 height 103
click at [495, 508] on span "More Filters" at bounding box center [500, 504] width 59 height 13
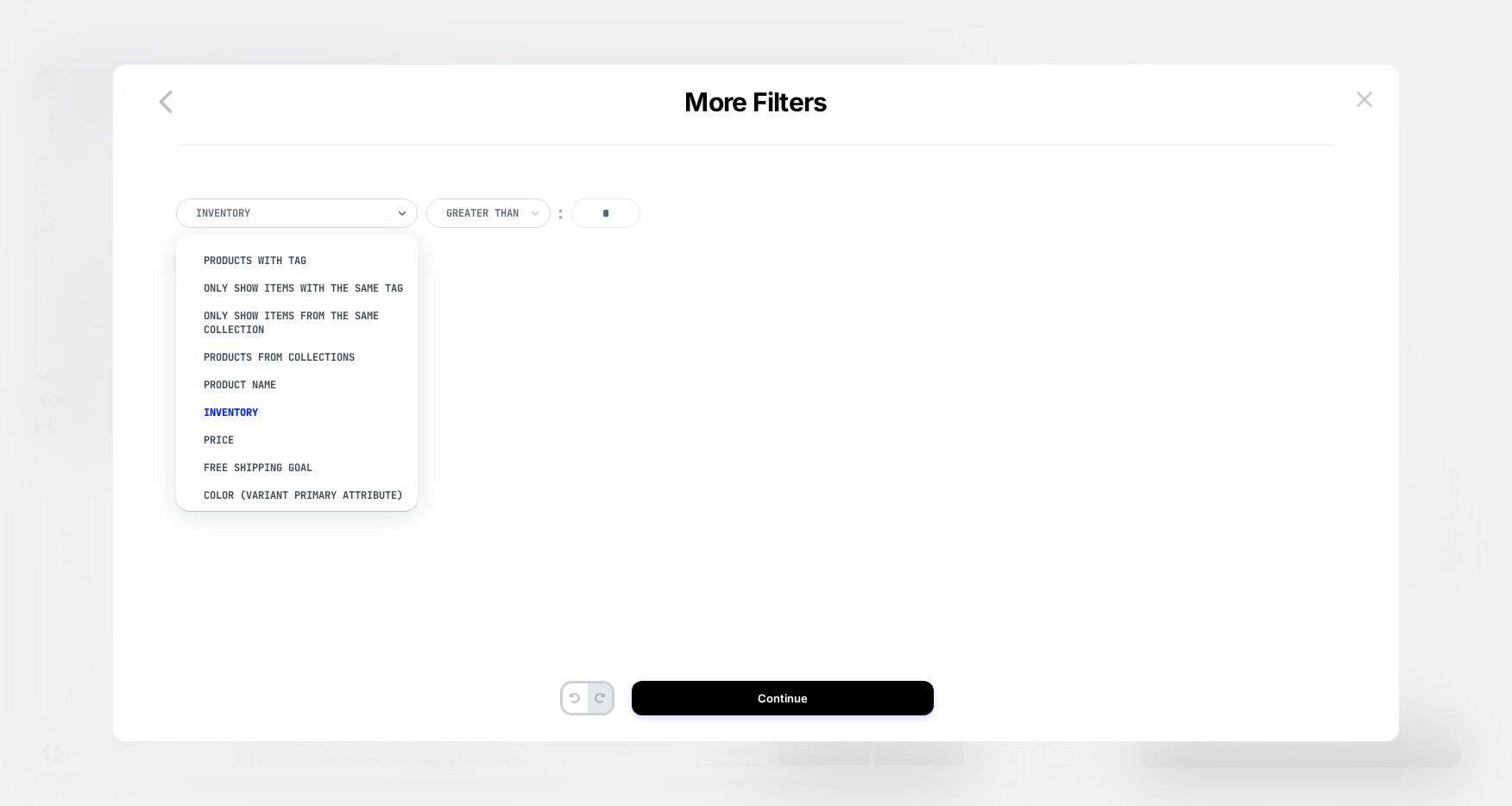
click at [385, 215] on div at bounding box center [291, 214] width 190 height 16
click at [503, 480] on div "option free shipping goal focused, 8 of 13. 13 results available. Use Up and Do…" at bounding box center [747, 429] width 1216 height 590
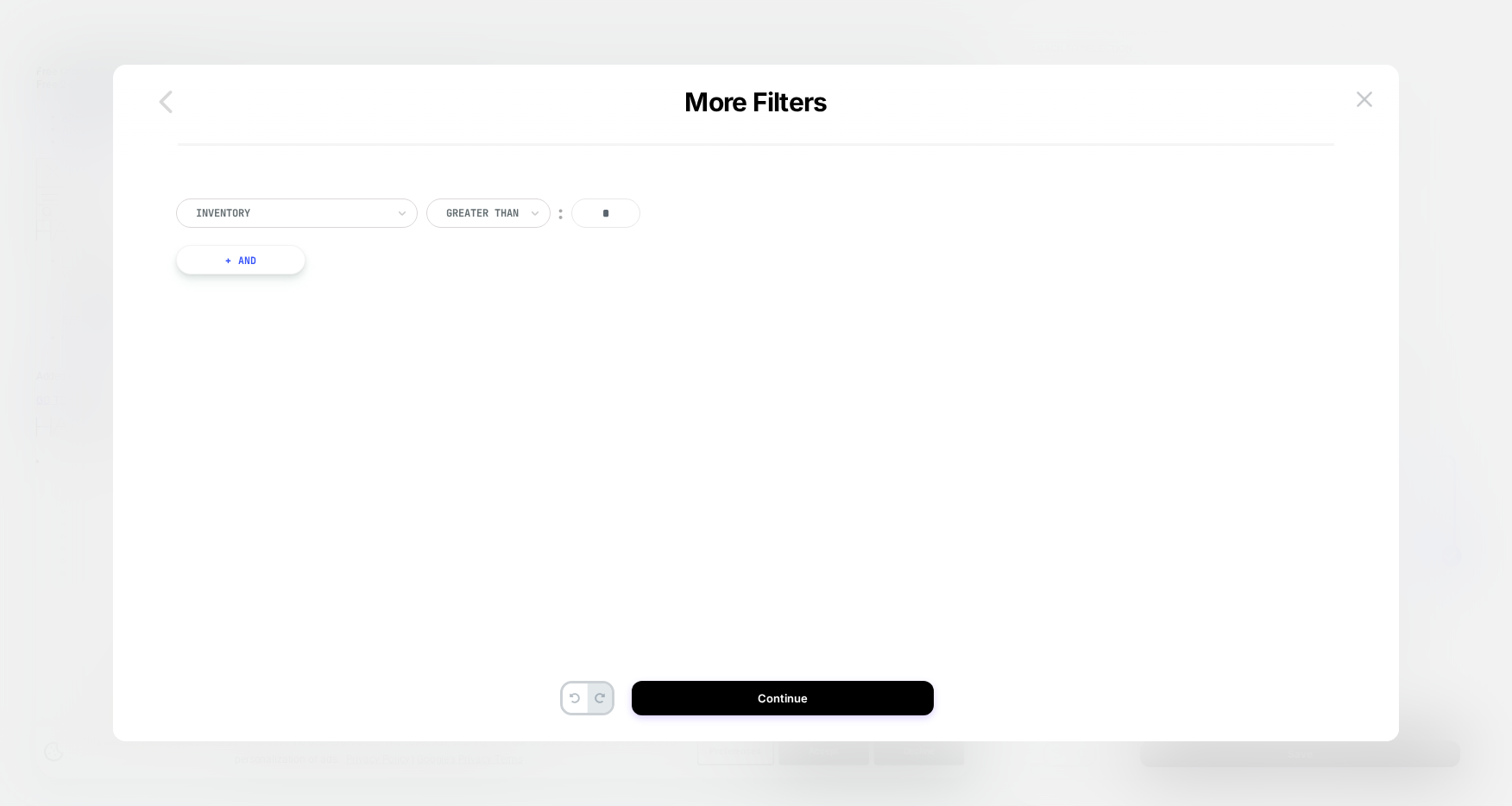
click at [164, 96] on icon "button" at bounding box center [164, 101] width 13 height 23
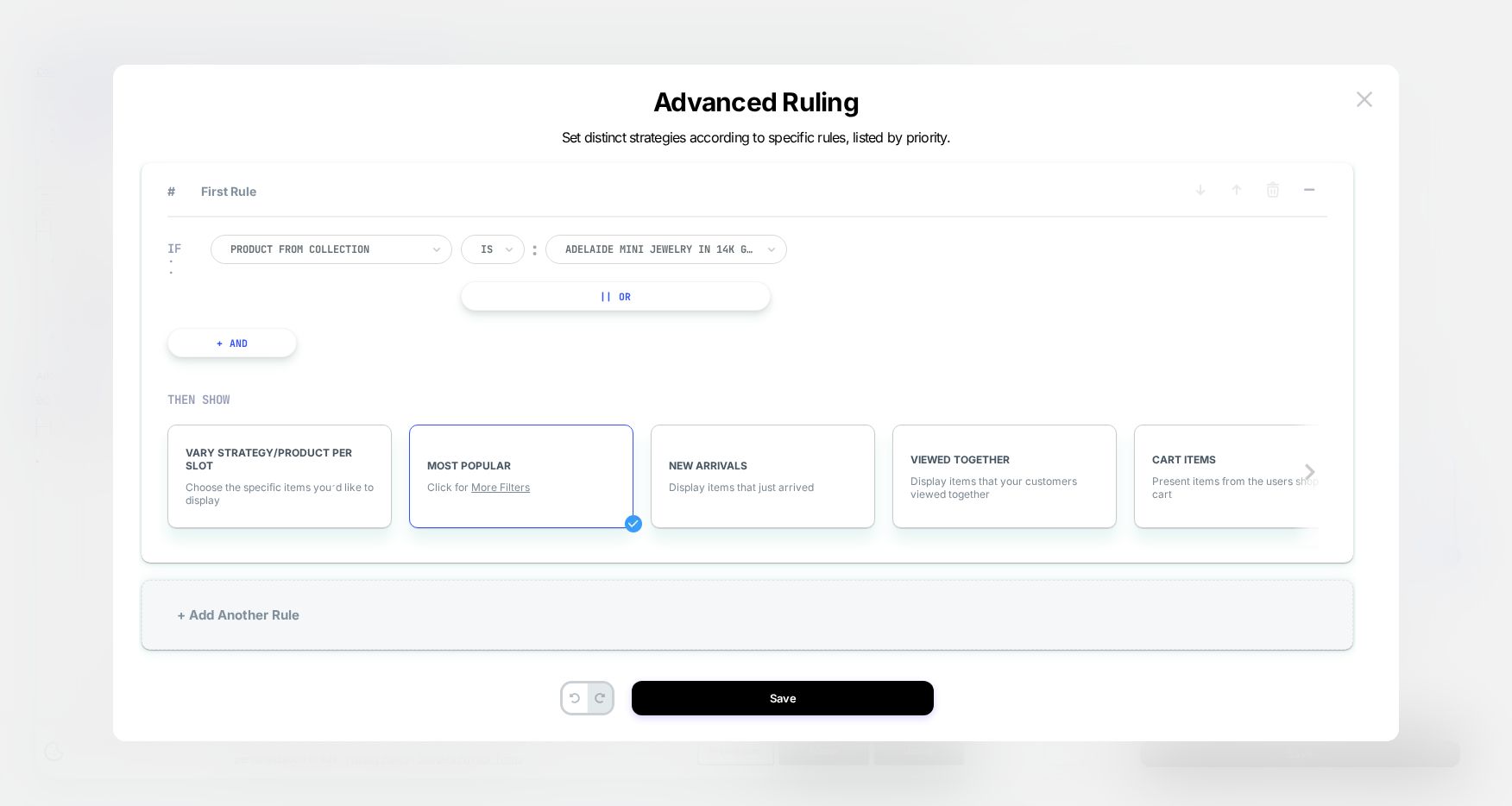
scroll to position [52, 0]
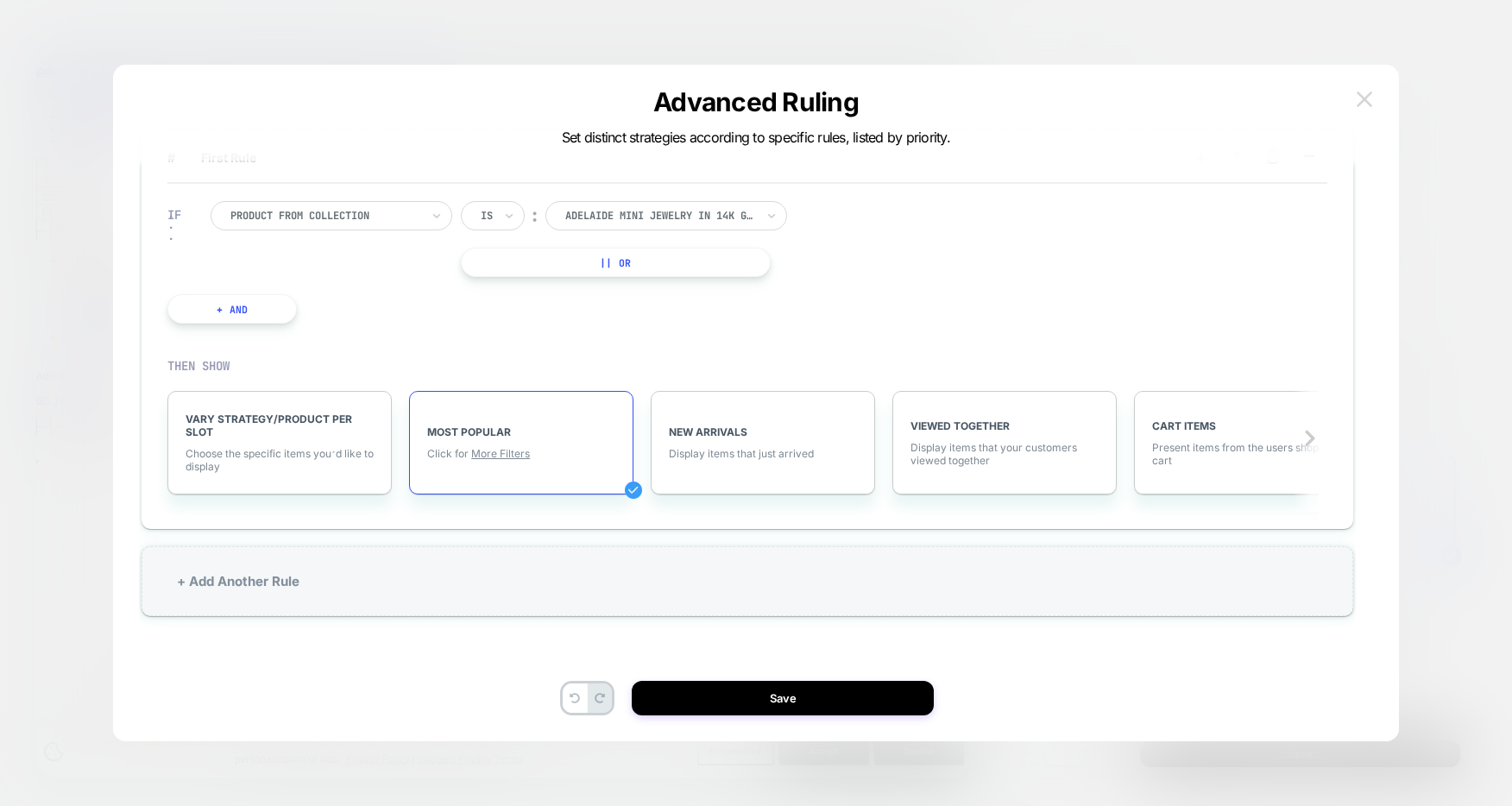
click at [1362, 96] on img at bounding box center [1364, 99] width 16 height 15
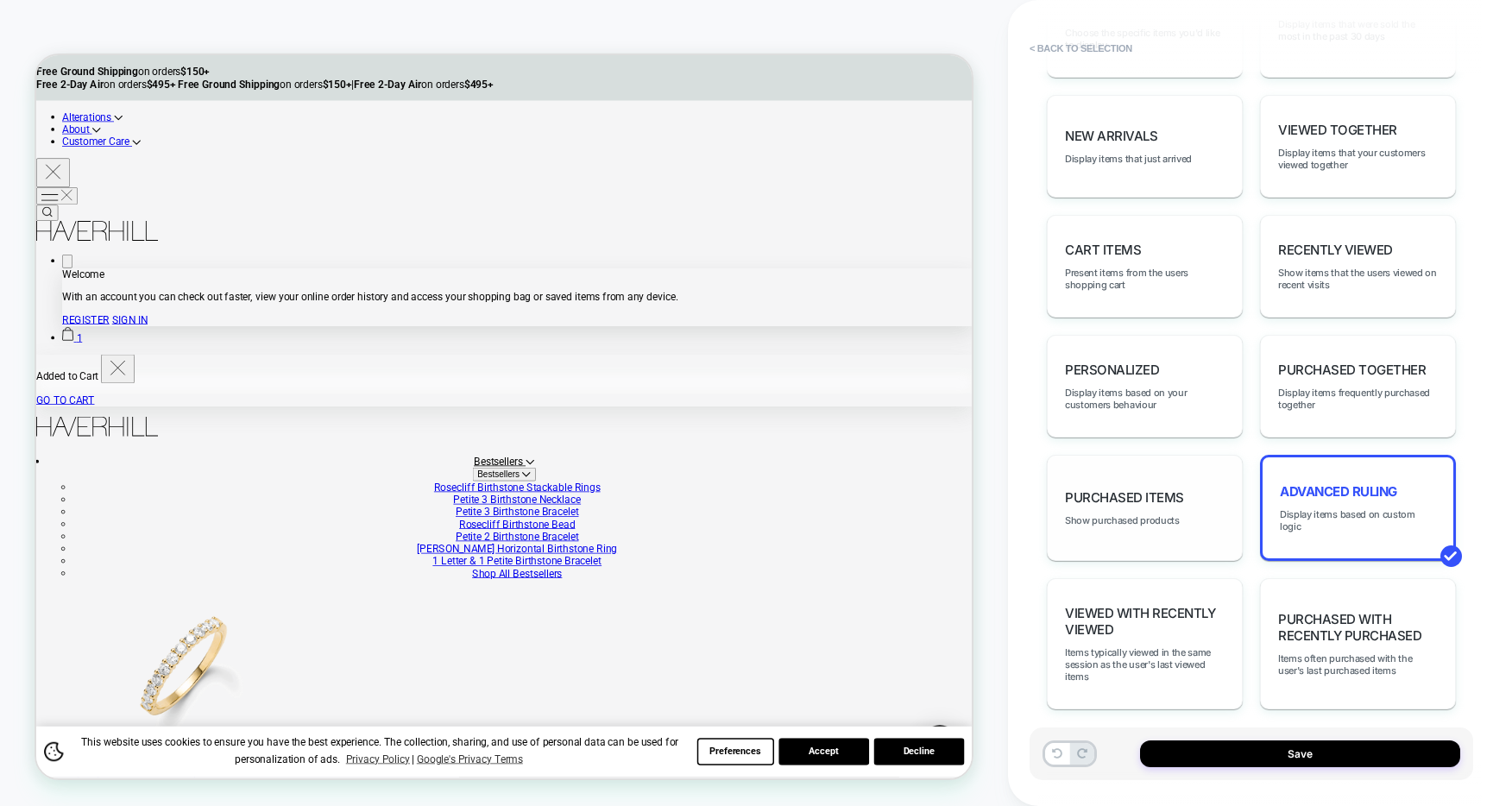
click at [1160, 477] on div "Purchased Items Show purchased products" at bounding box center [1145, 508] width 196 height 106
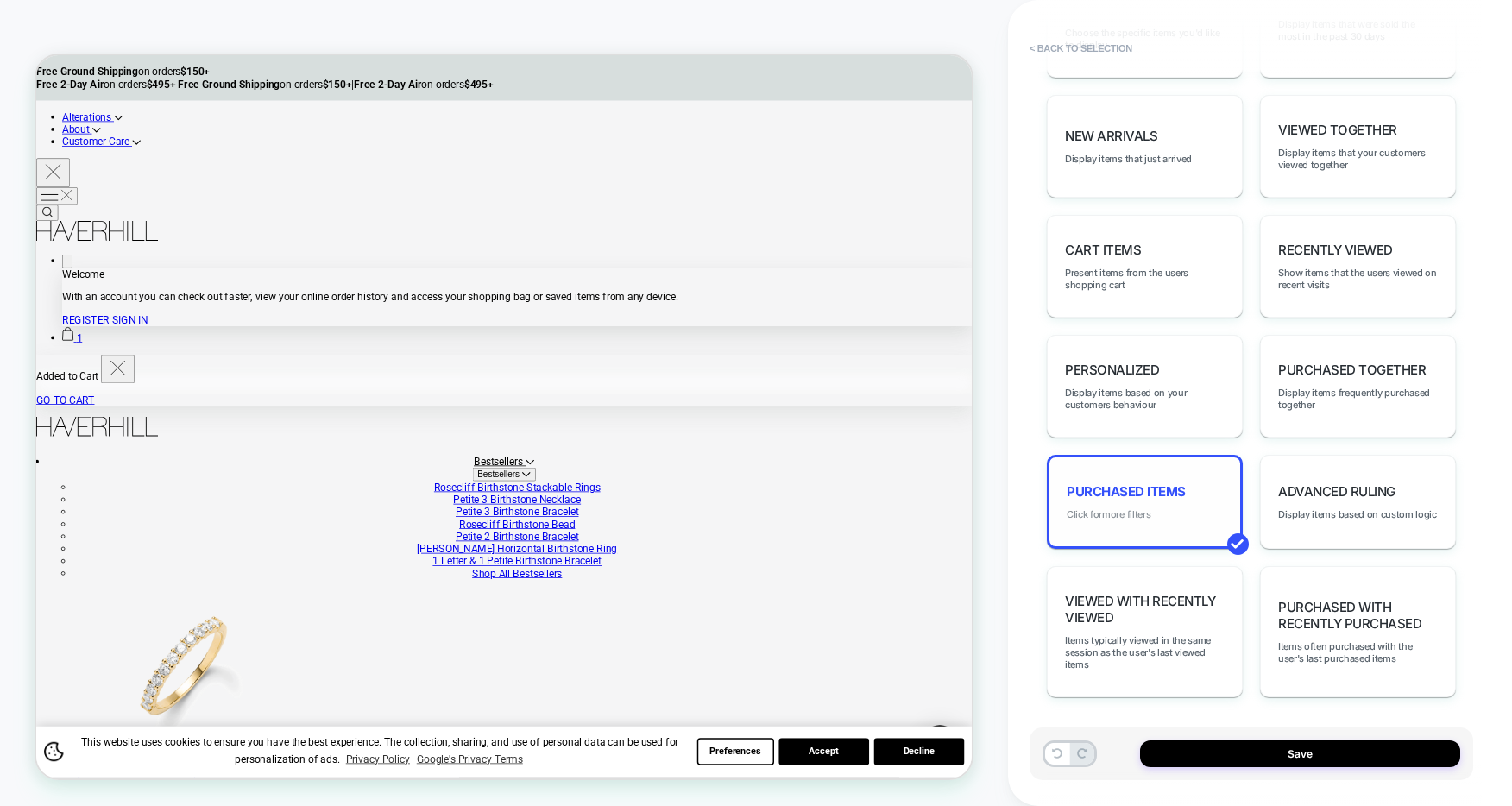
click at [1133, 512] on u "more filters" at bounding box center [1126, 514] width 48 height 12
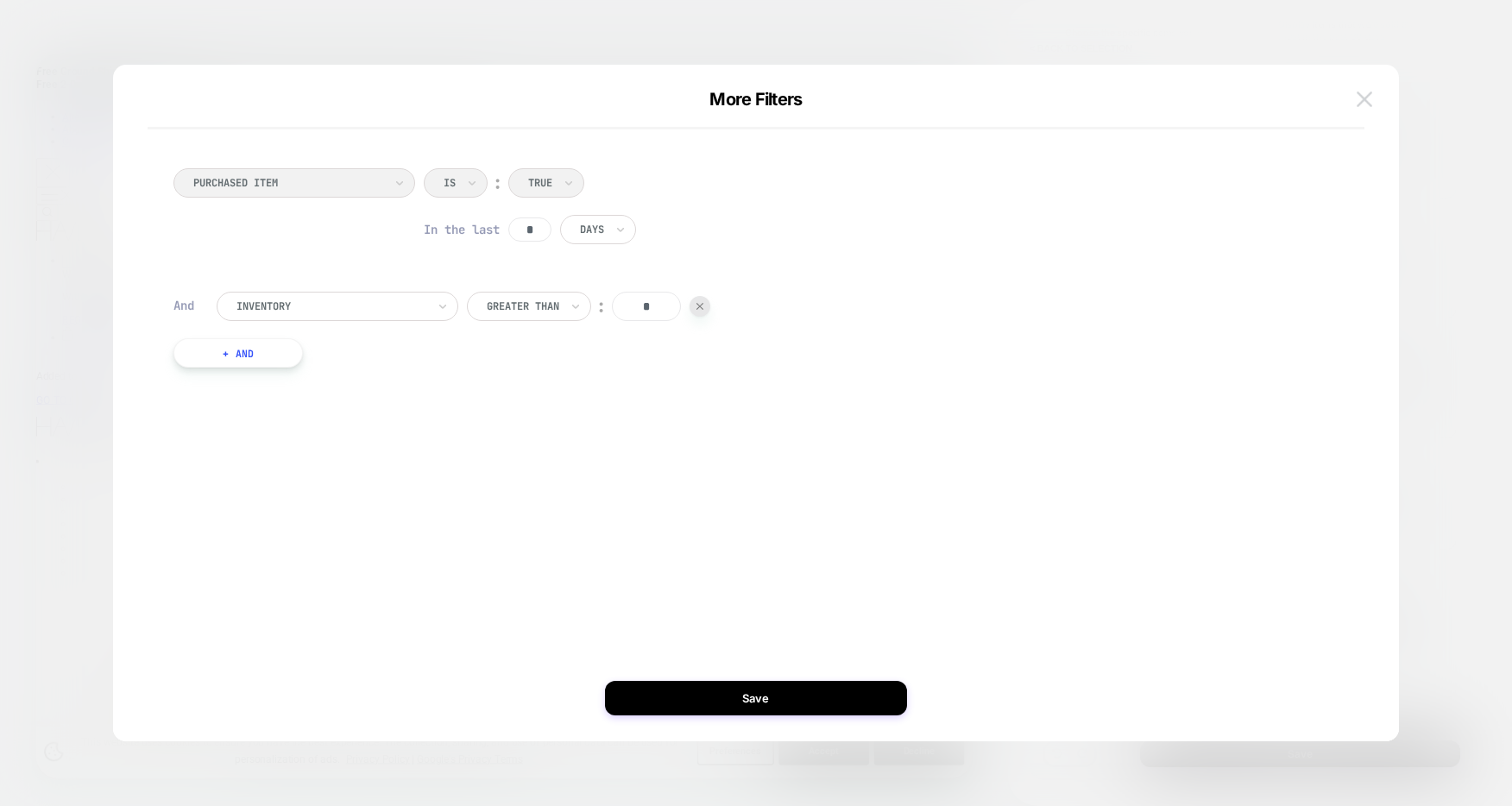
click at [1364, 103] on img at bounding box center [1364, 99] width 16 height 15
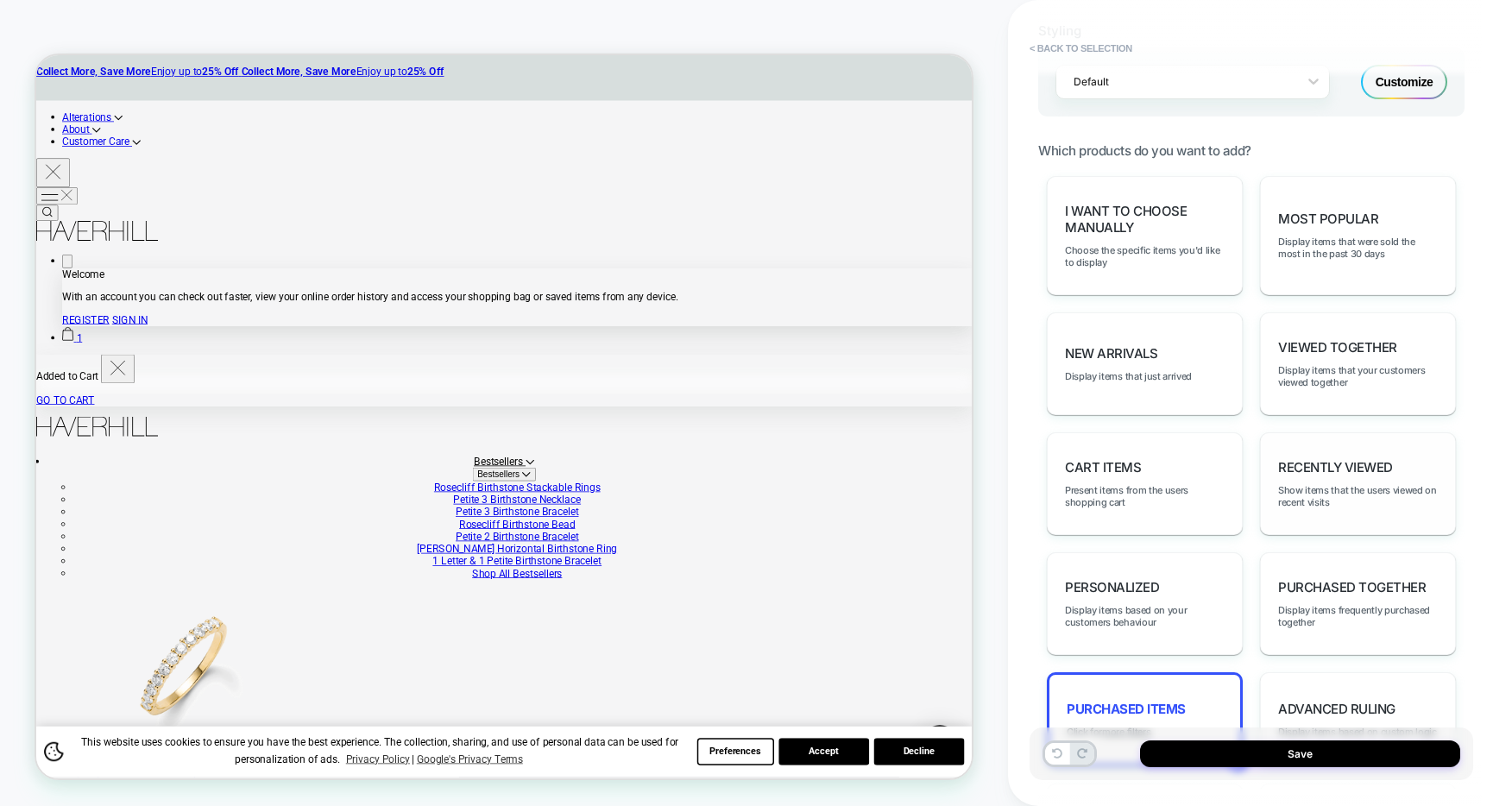
scroll to position [791, 0]
click at [1396, 260] on span "Display items that were sold the most in the past 30 days" at bounding box center [1358, 249] width 160 height 25
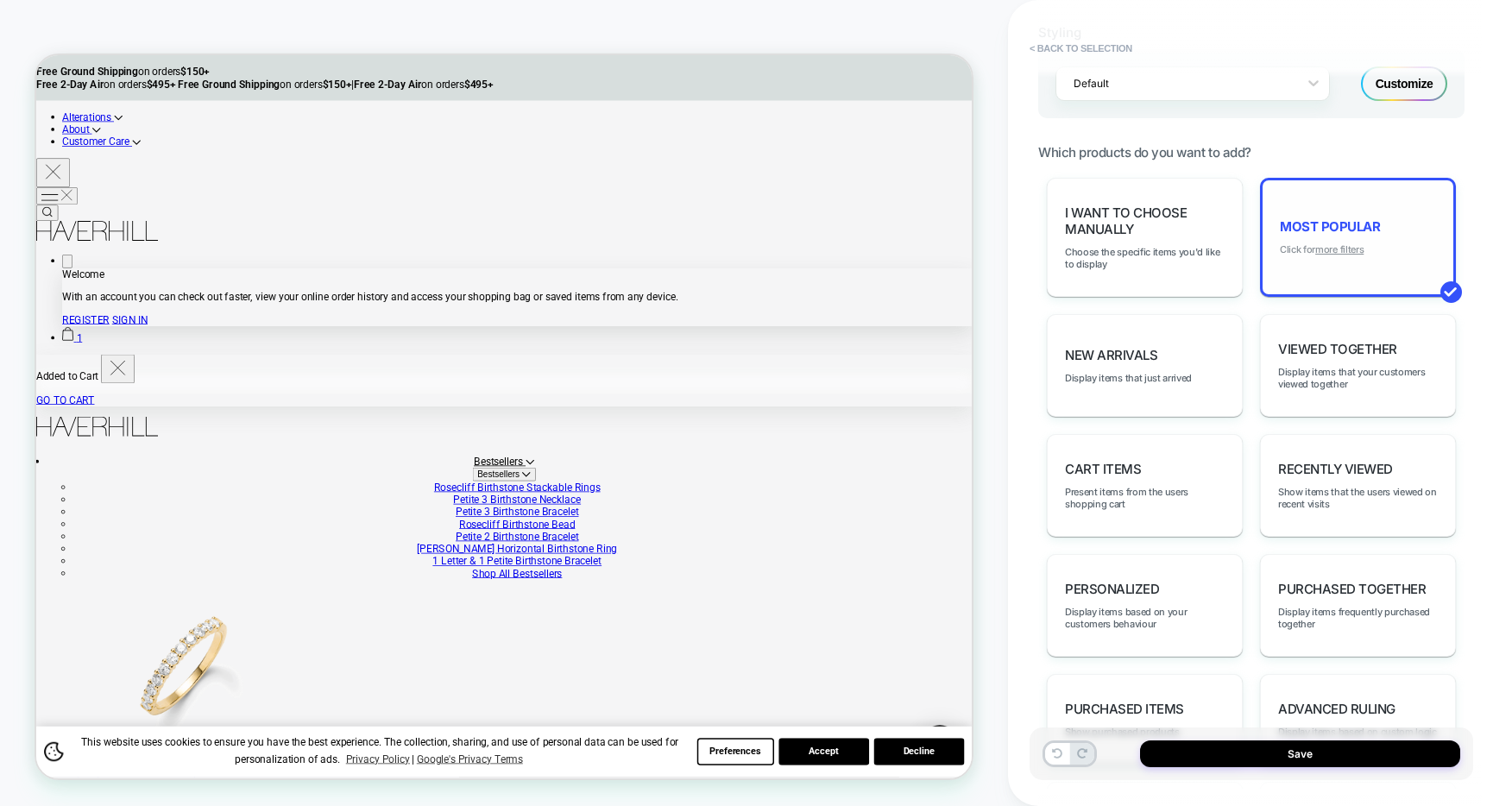
click at [1336, 253] on u "more filters" at bounding box center [1339, 249] width 48 height 12
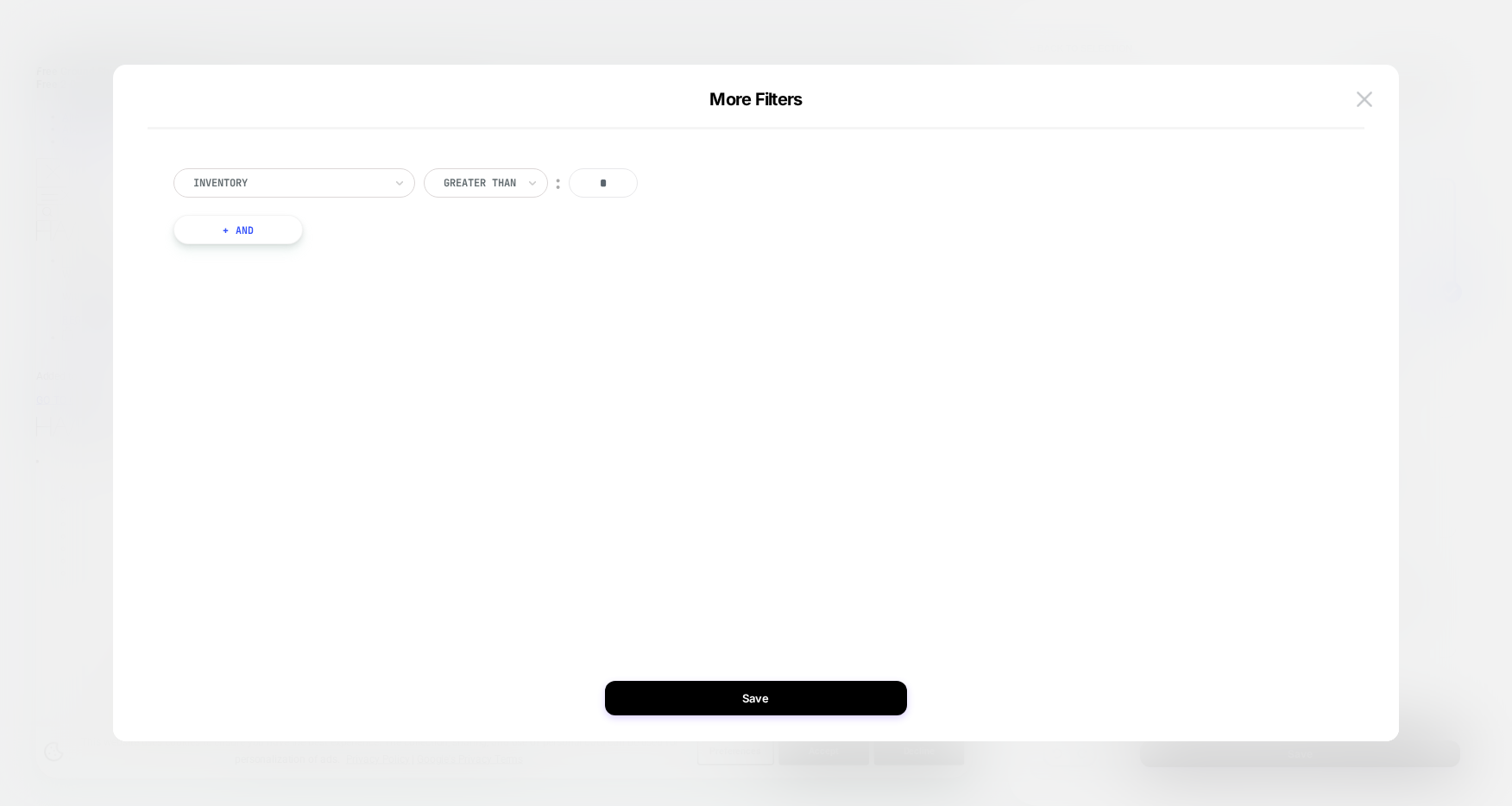
click at [324, 180] on div at bounding box center [288, 183] width 190 height 16
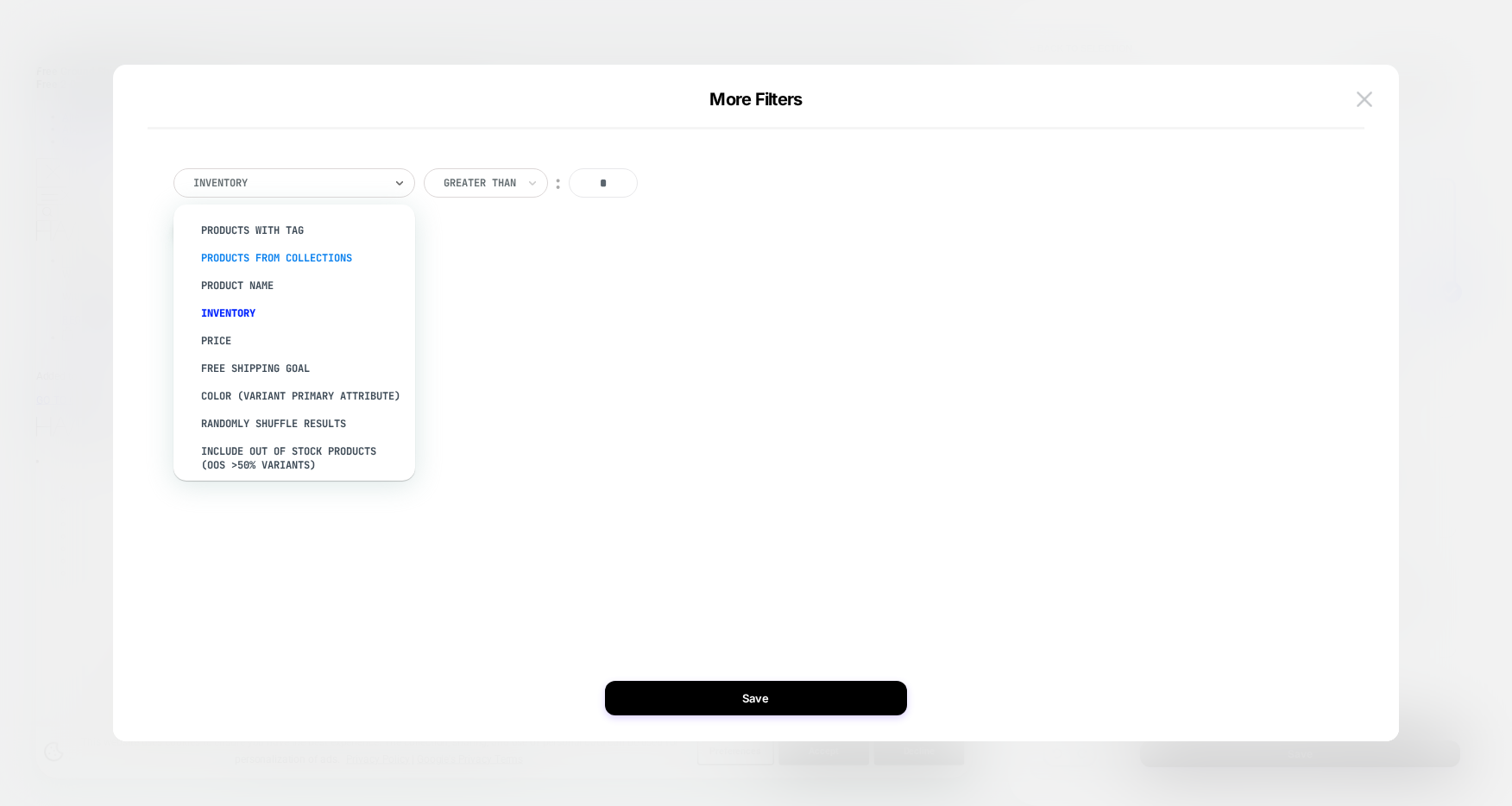
click at [315, 257] on div "products from collections" at bounding box center [303, 258] width 225 height 28
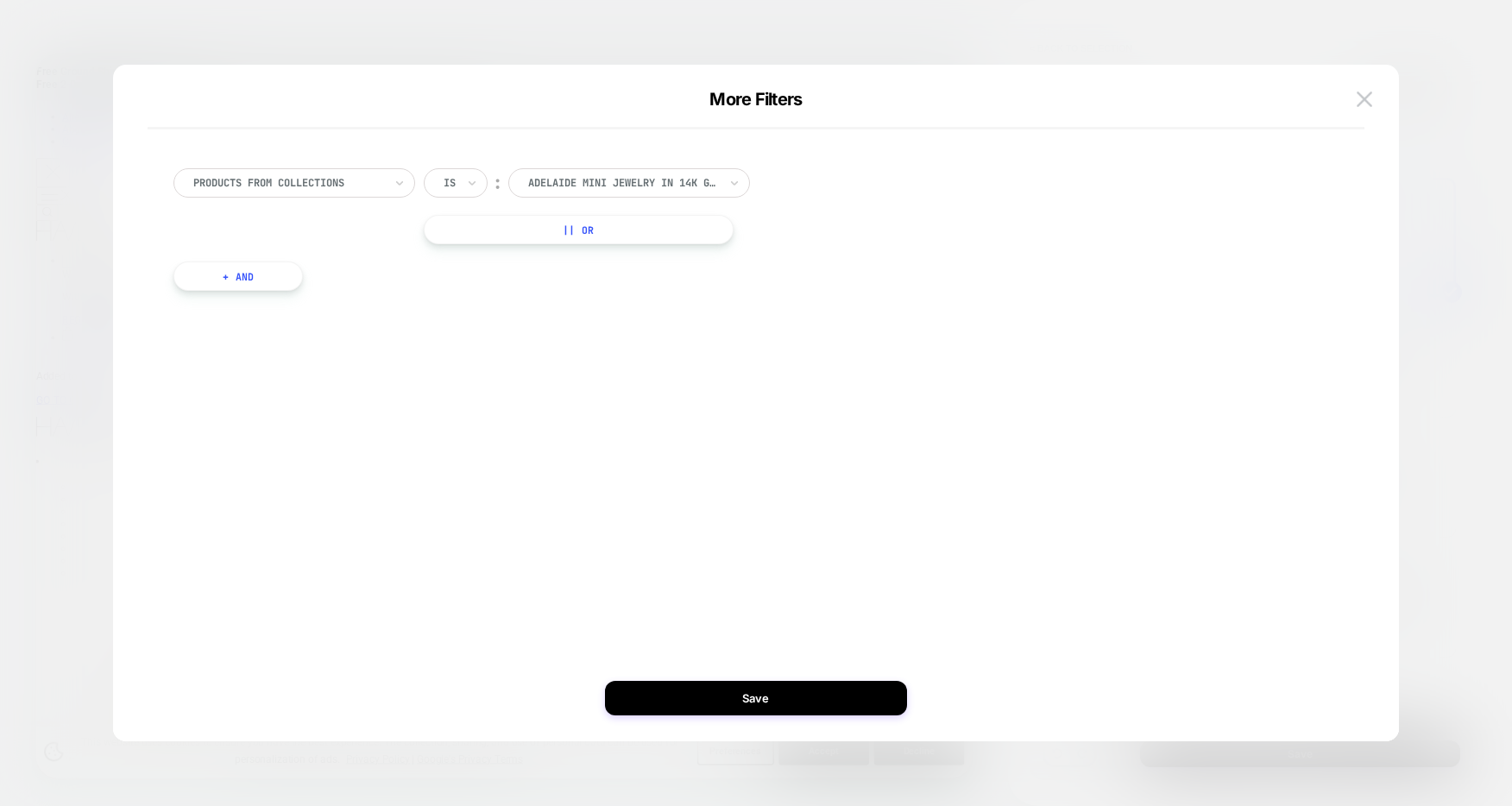
click at [290, 272] on button "+ And" at bounding box center [237, 276] width 129 height 30
click at [329, 302] on div "products with tag" at bounding box center [331, 293] width 193 height 19
click at [1361, 98] on img at bounding box center [1364, 99] width 16 height 15
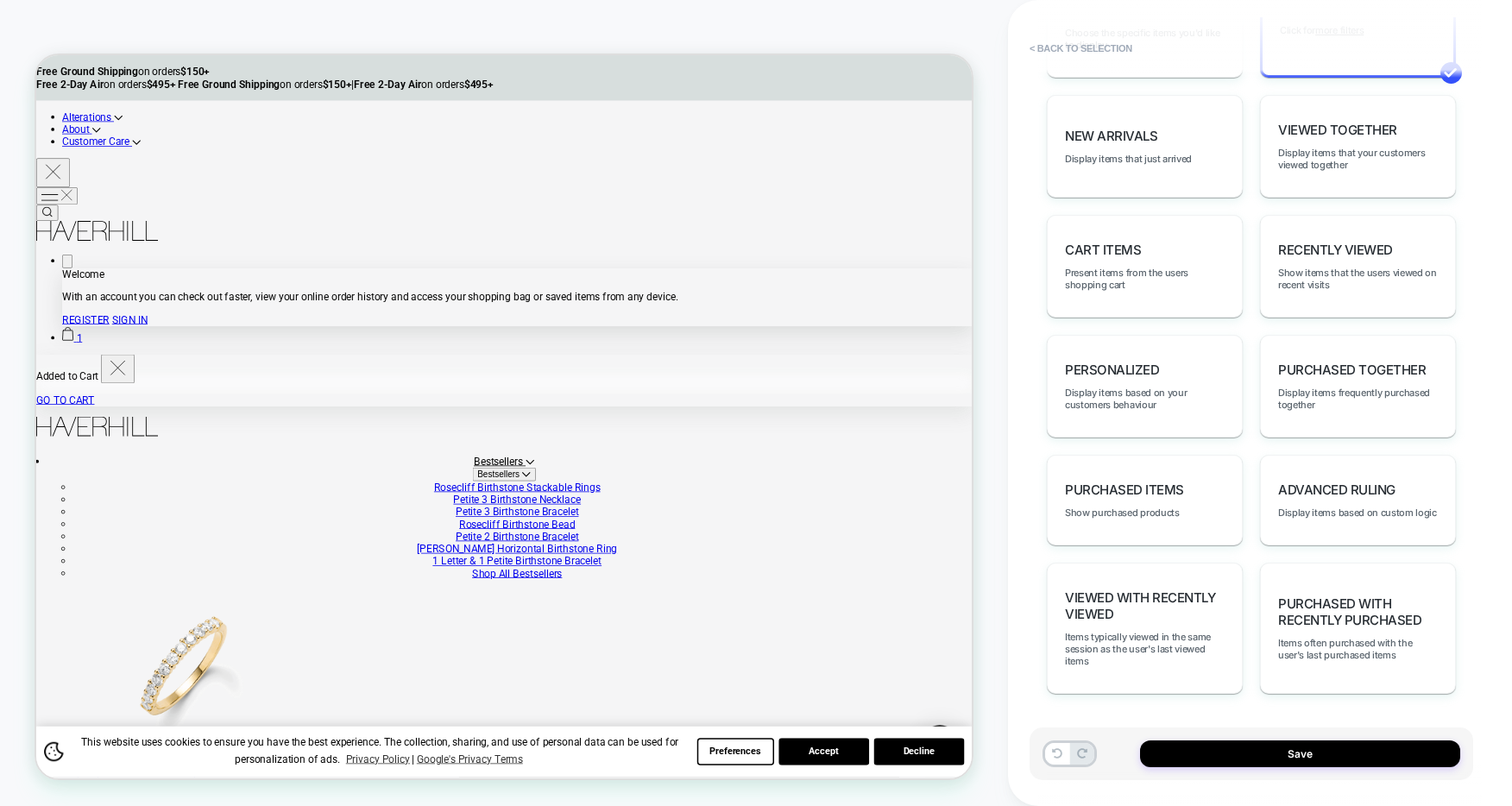
scroll to position [767, 0]
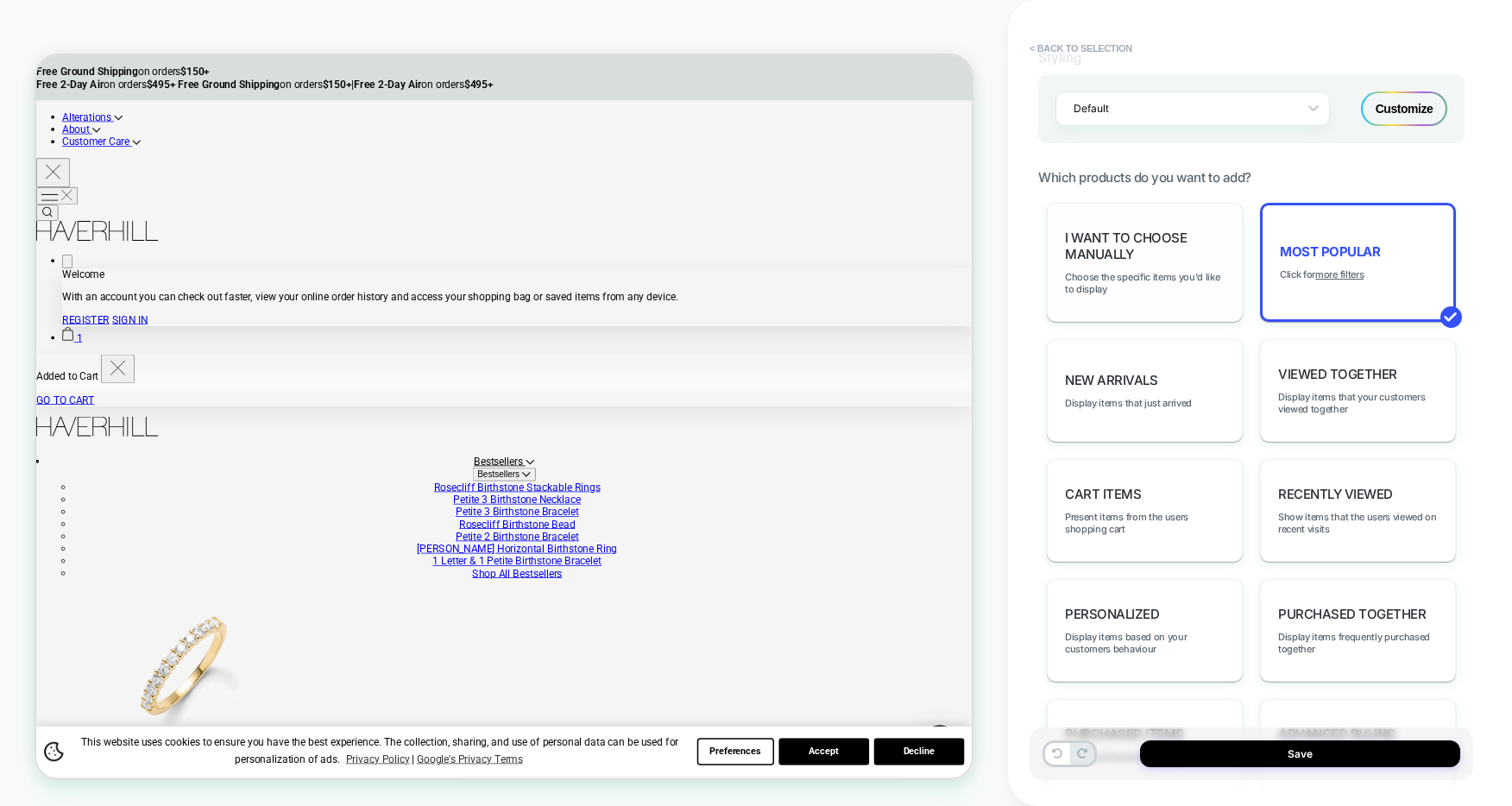
click at [1174, 264] on div "I want to choose manually Choose the specific items you'd like to display" at bounding box center [1145, 262] width 196 height 119
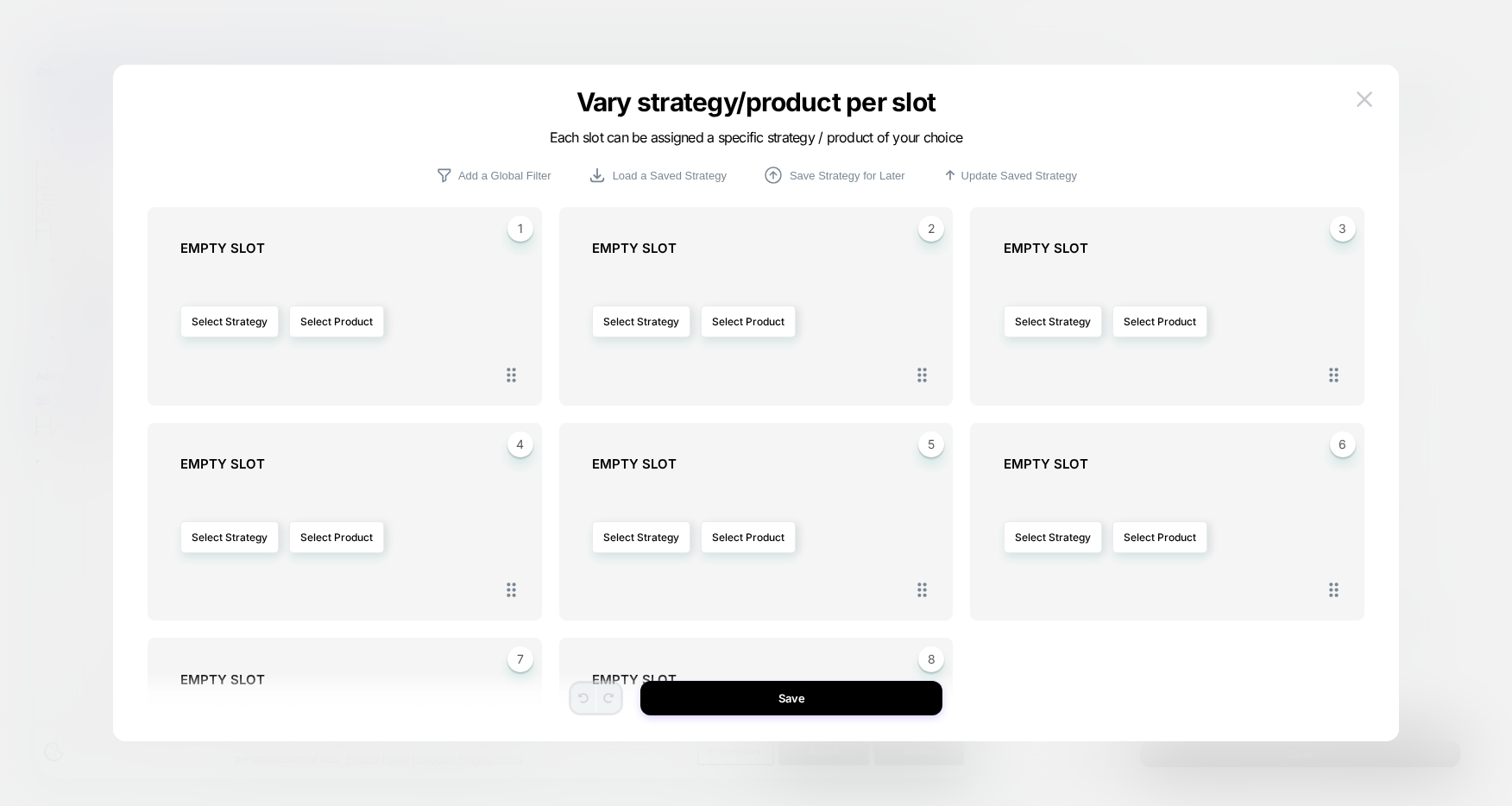
scroll to position [4, 0]
click at [254, 317] on button "Select Strategy" at bounding box center [230, 318] width 99 height 32
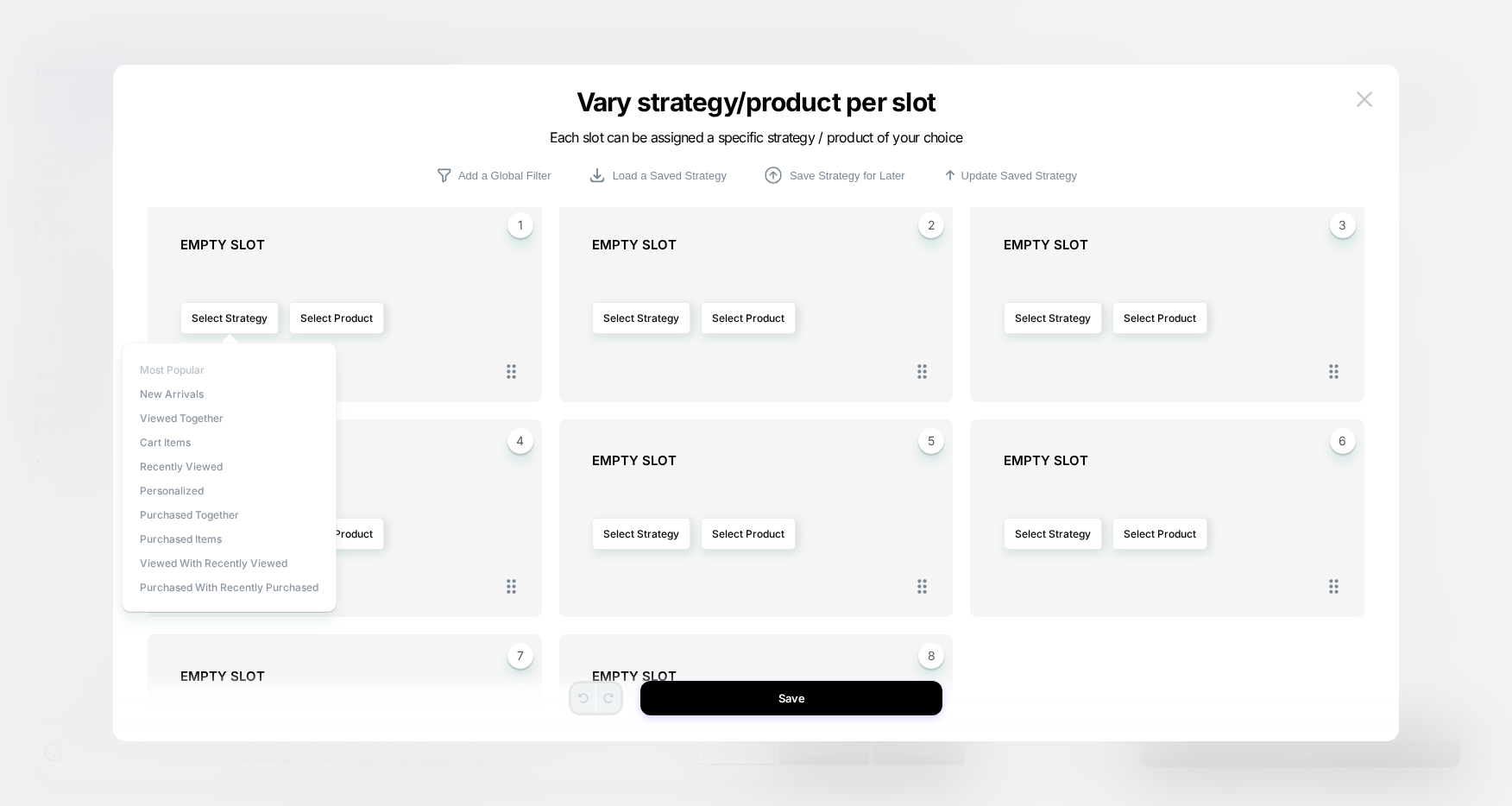
click at [190, 370] on span "Most Popular" at bounding box center [172, 369] width 65 height 13
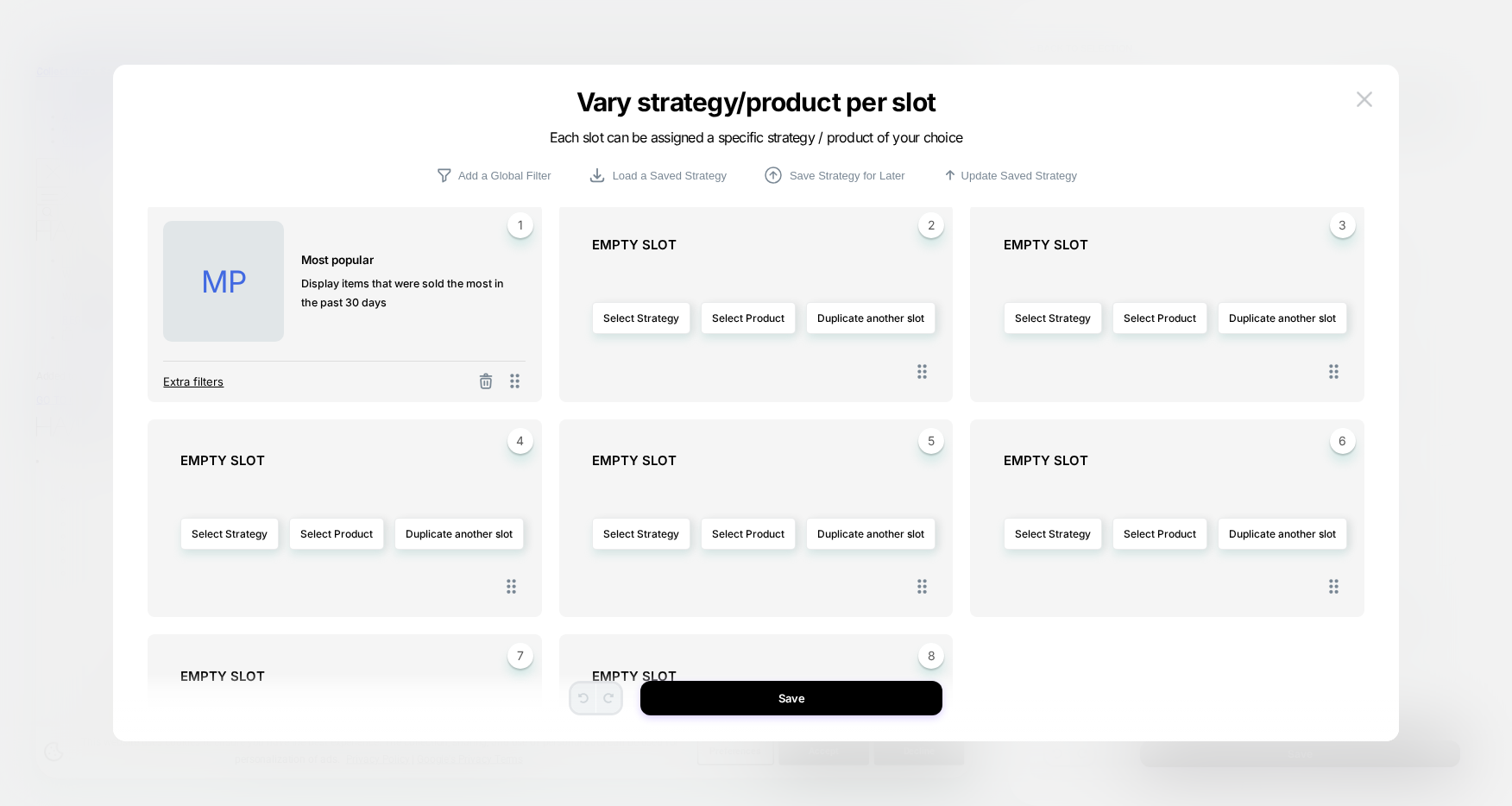
click at [210, 382] on span "Extra filters" at bounding box center [193, 381] width 60 height 14
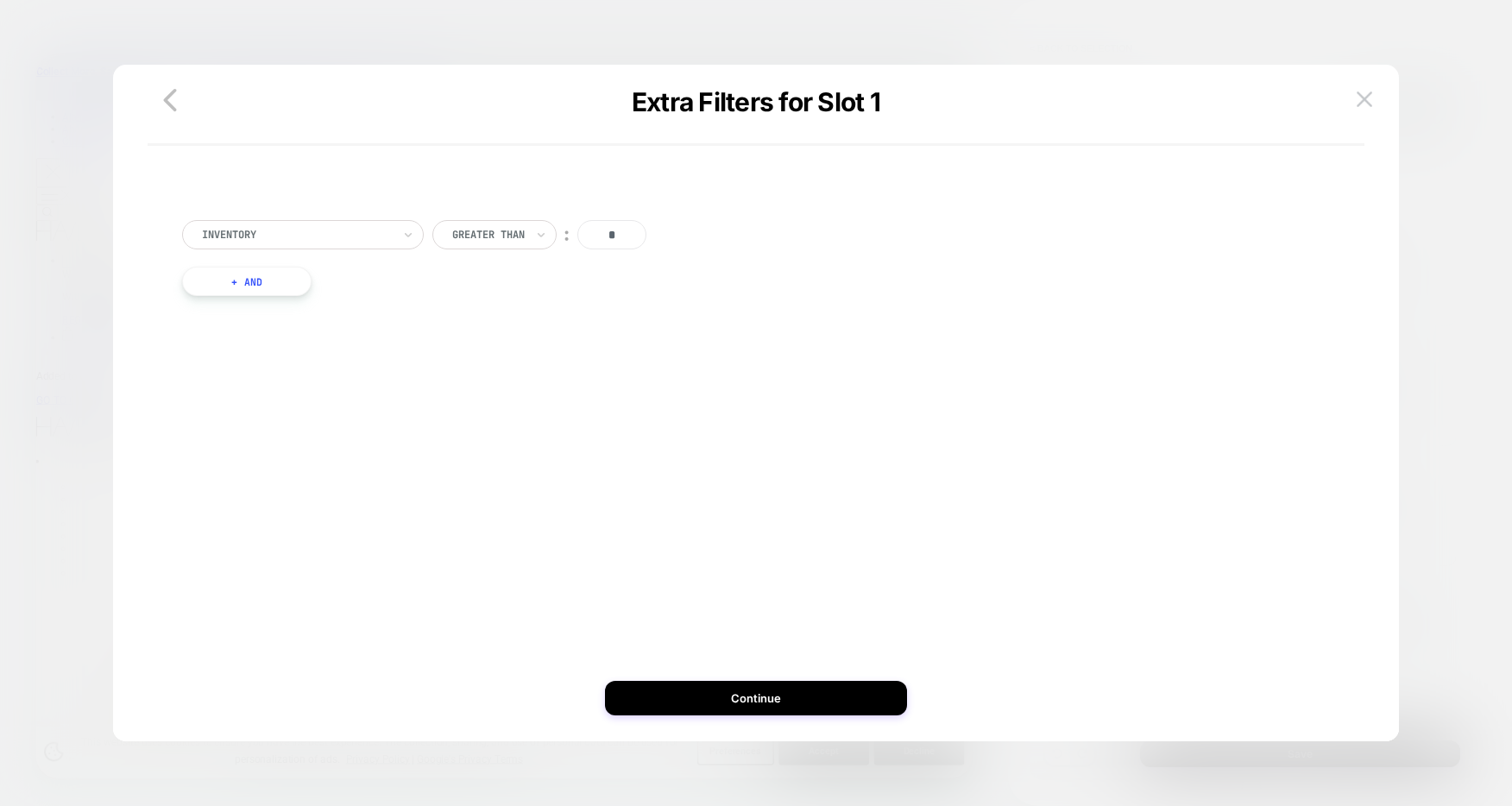
scroll to position [0, 0]
click at [1370, 107] on button at bounding box center [1364, 100] width 26 height 26
